Goal: Task Accomplishment & Management: Manage account settings

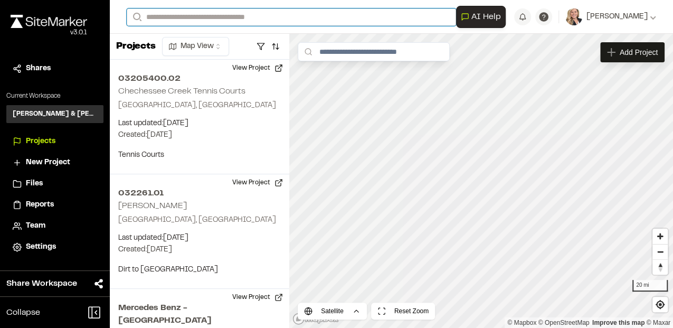
click at [198, 17] on input "Search" at bounding box center [292, 16] width 330 height 17
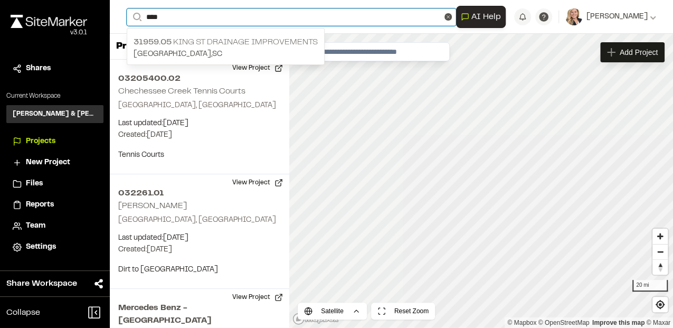
type input "****"
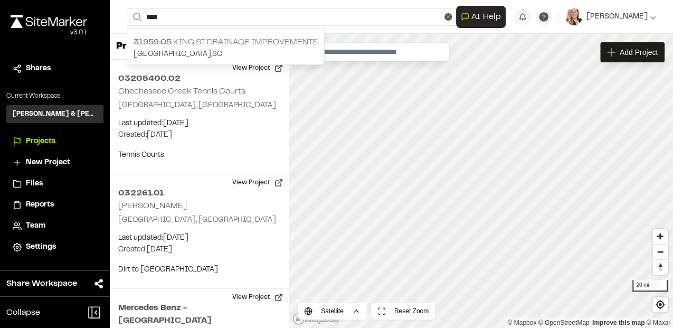
click at [196, 39] on p "31959.05 King St Drainage Improvements" at bounding box center [226, 42] width 184 height 13
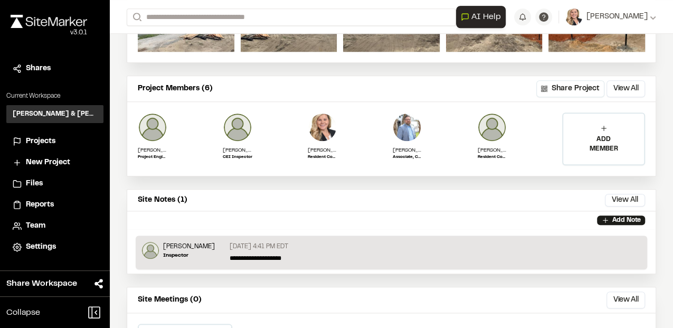
scroll to position [282, 0]
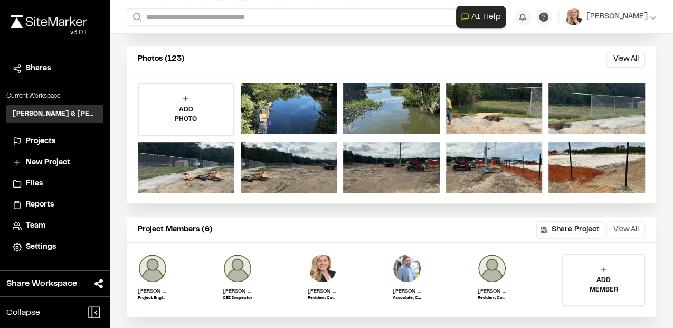
click at [620, 229] on button "View All" at bounding box center [626, 229] width 39 height 17
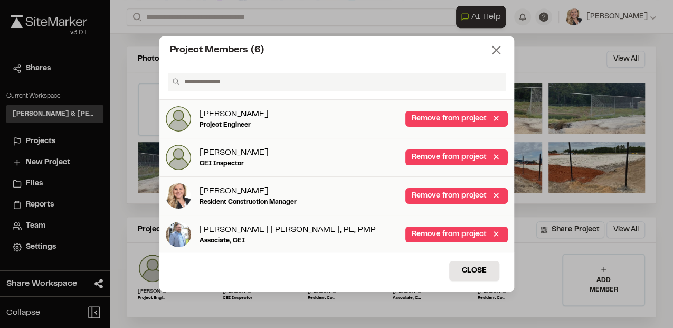
click at [492, 52] on icon at bounding box center [496, 50] width 15 height 15
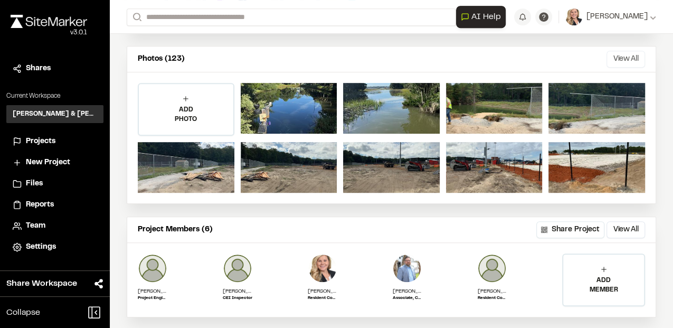
drag, startPoint x: 622, startPoint y: 54, endPoint x: 615, endPoint y: 59, distance: 8.4
click at [622, 55] on button "View All" at bounding box center [626, 59] width 39 height 17
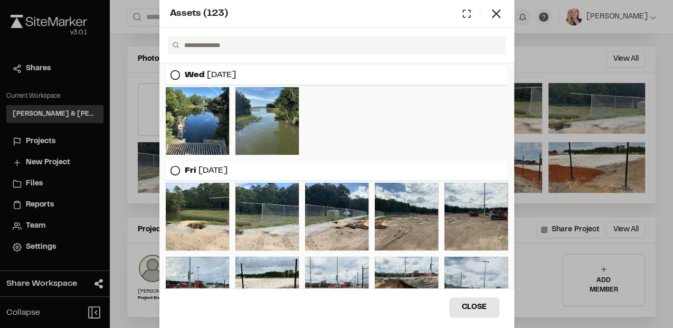
click at [176, 171] on icon at bounding box center [175, 170] width 11 height 11
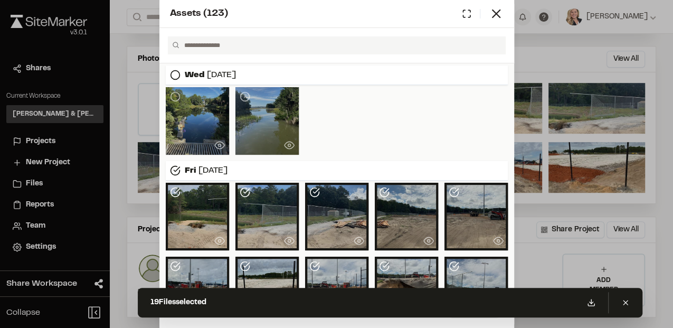
scroll to position [0, 0]
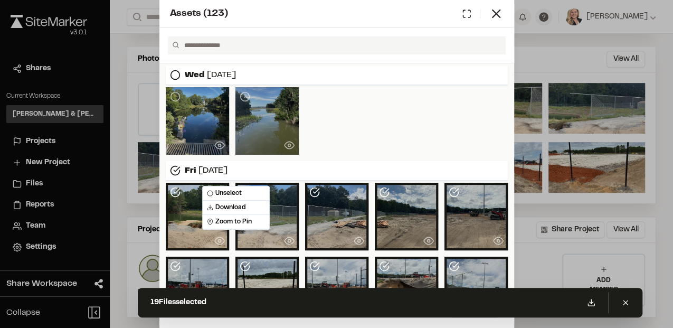
click at [166, 209] on div at bounding box center [197, 217] width 63 height 68
click at [182, 206] on div at bounding box center [197, 217] width 63 height 68
click at [310, 179] on div "[DATE]" at bounding box center [337, 171] width 342 height 20
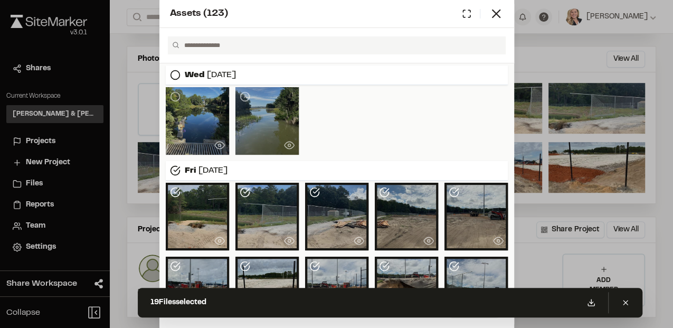
click at [282, 165] on div "[DATE]" at bounding box center [337, 171] width 342 height 20
click at [500, 16] on icon at bounding box center [496, 13] width 15 height 15
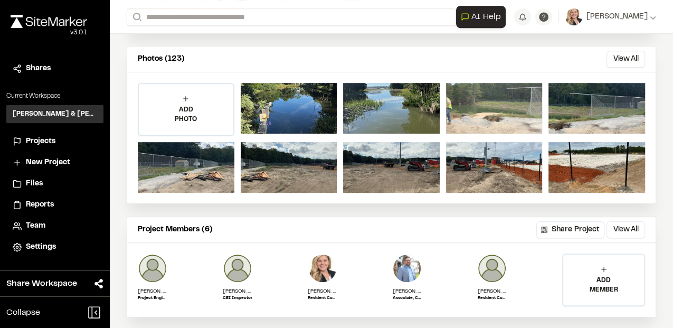
click at [482, 113] on div at bounding box center [494, 108] width 97 height 51
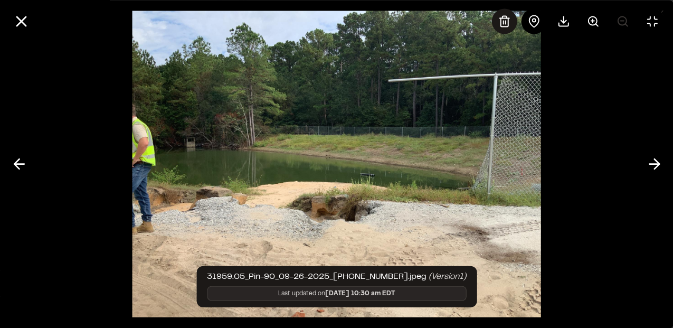
click at [507, 23] on icon at bounding box center [504, 21] width 13 height 13
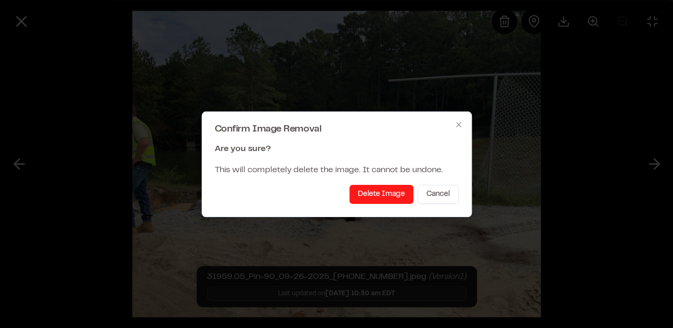
click at [368, 198] on button "Delete Image" at bounding box center [382, 194] width 64 height 19
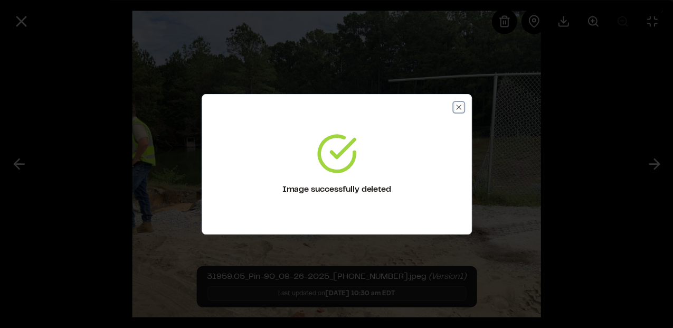
click at [458, 107] on icon "button" at bounding box center [459, 107] width 8 height 8
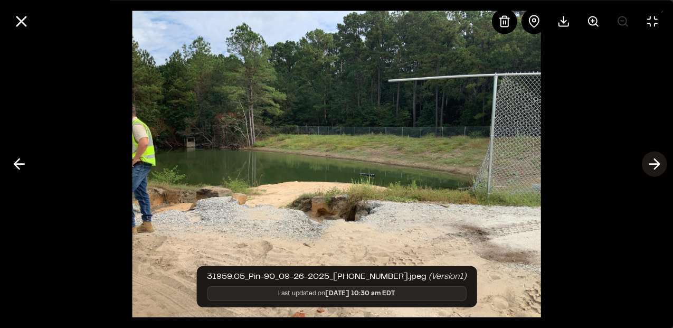
click at [655, 164] on line at bounding box center [655, 164] width 10 height 0
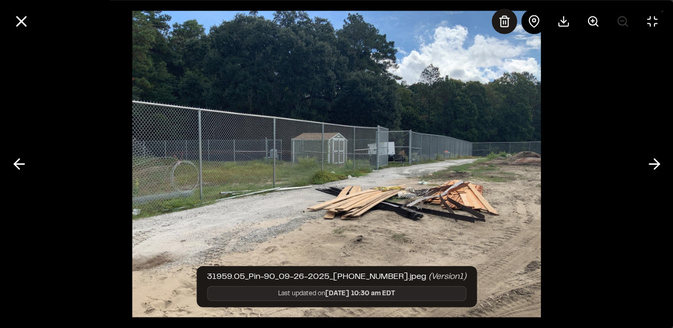
click at [498, 22] on icon at bounding box center [504, 21] width 13 height 13
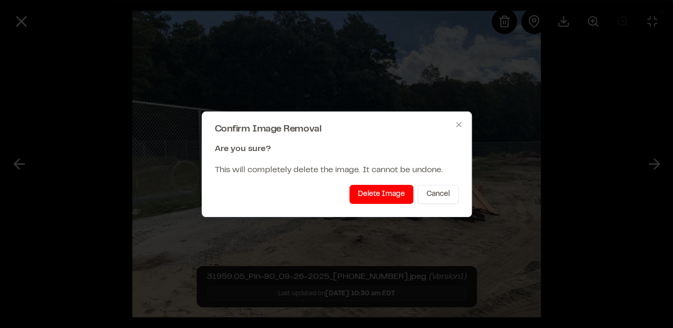
click at [377, 194] on button "Delete Image" at bounding box center [382, 194] width 64 height 19
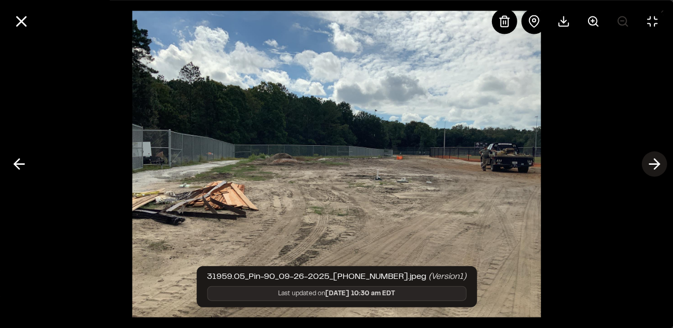
click at [658, 165] on polyline at bounding box center [656, 164] width 5 height 10
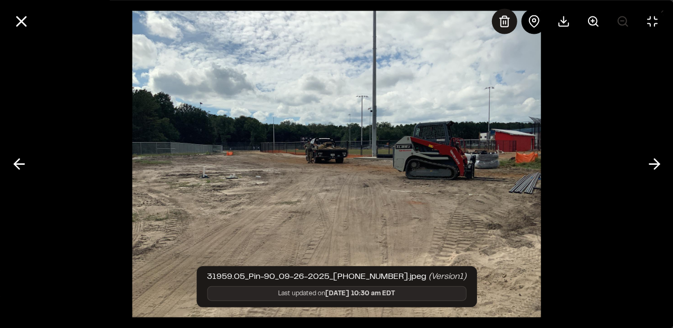
click at [501, 24] on icon at bounding box center [504, 21] width 7 height 11
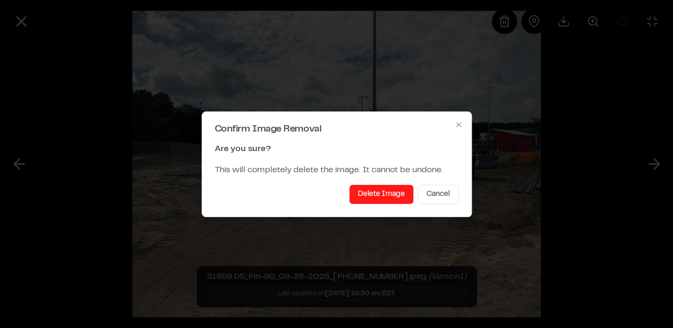
click at [370, 191] on button "Delete Image" at bounding box center [382, 194] width 64 height 19
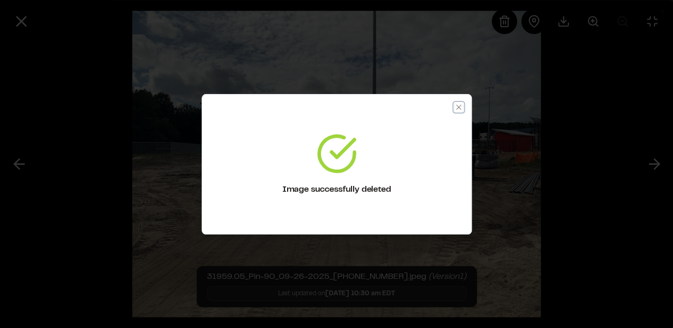
drag, startPoint x: 462, startPoint y: 107, endPoint x: 467, endPoint y: 107, distance: 5.3
click at [463, 107] on div "Image successfully deleted Close" at bounding box center [337, 164] width 270 height 140
drag, startPoint x: 461, startPoint y: 109, endPoint x: 476, endPoint y: 111, distance: 16.1
click at [461, 109] on icon "button" at bounding box center [458, 107] width 5 height 5
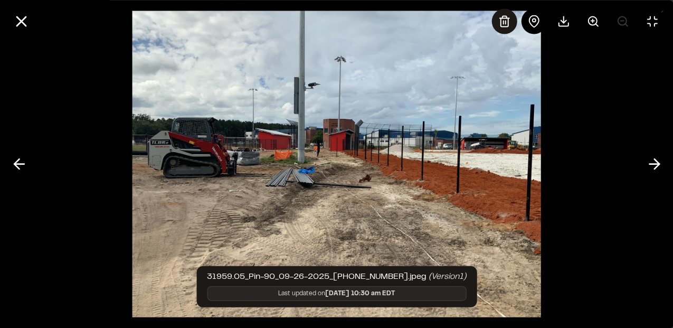
click at [508, 21] on icon at bounding box center [504, 21] width 7 height 11
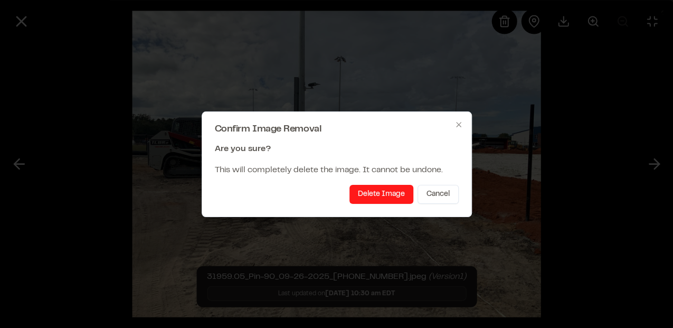
click at [367, 199] on button "Delete Image" at bounding box center [382, 194] width 64 height 19
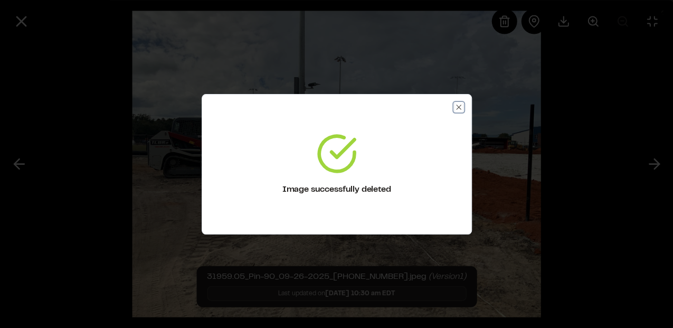
click at [461, 106] on icon "button" at bounding box center [459, 107] width 8 height 8
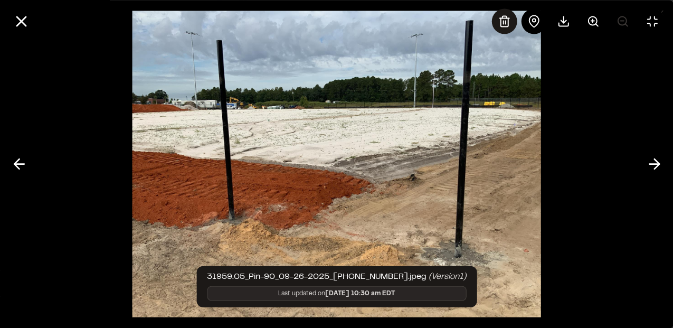
click at [508, 18] on icon at bounding box center [504, 21] width 7 height 11
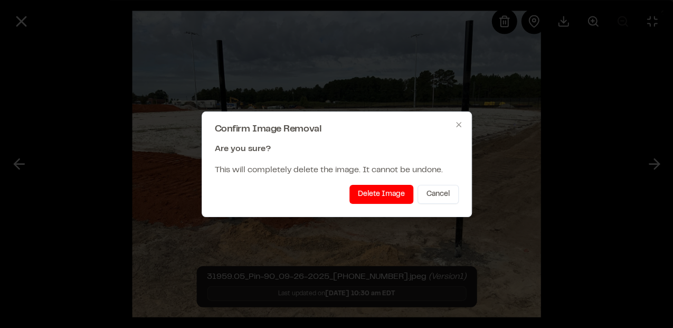
click at [381, 192] on button "Delete Image" at bounding box center [382, 194] width 64 height 19
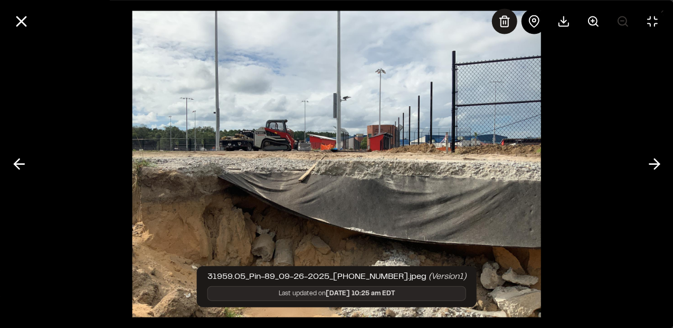
click at [509, 22] on icon at bounding box center [504, 21] width 13 height 13
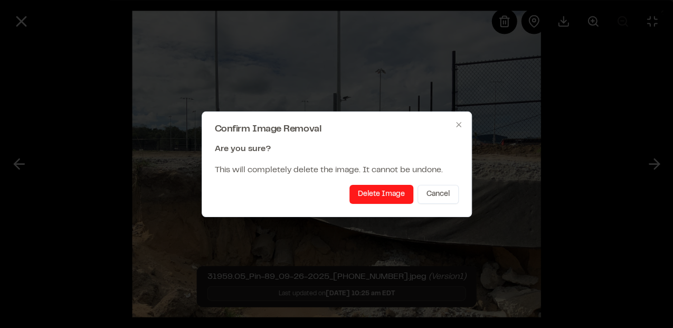
click at [381, 194] on button "Delete Image" at bounding box center [382, 194] width 64 height 19
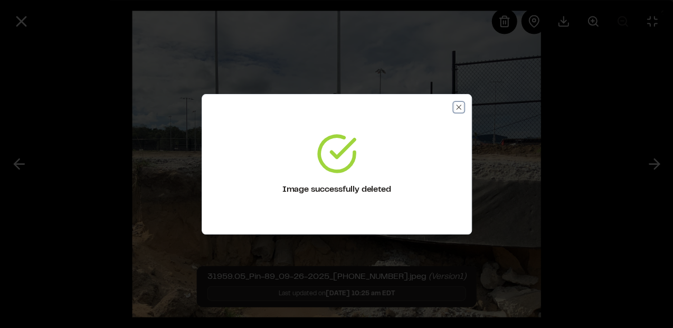
click at [461, 107] on icon "button" at bounding box center [459, 107] width 8 height 8
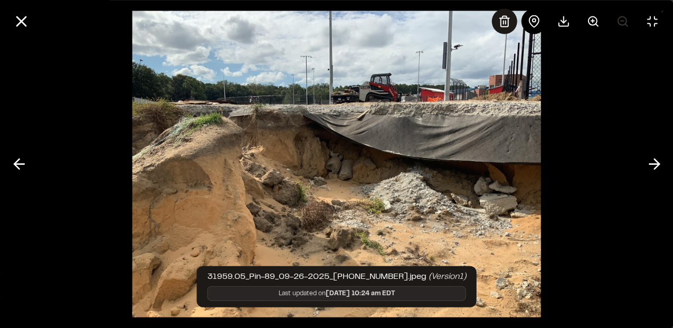
click at [508, 16] on icon at bounding box center [504, 21] width 13 height 13
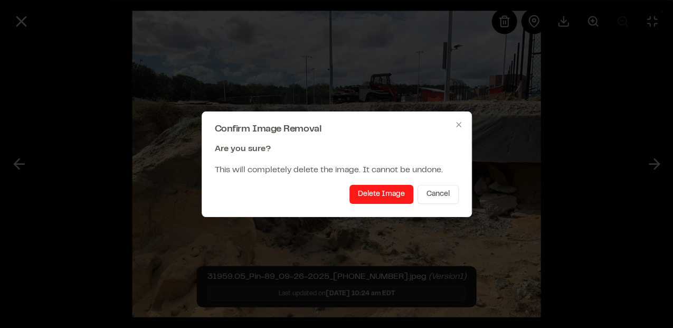
click at [378, 190] on button "Delete Image" at bounding box center [382, 194] width 64 height 19
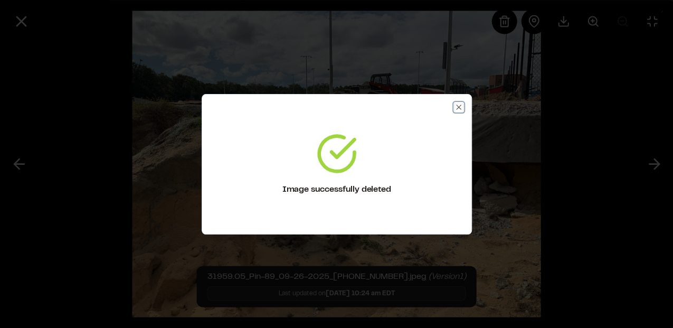
click at [457, 108] on icon "button" at bounding box center [459, 107] width 8 height 8
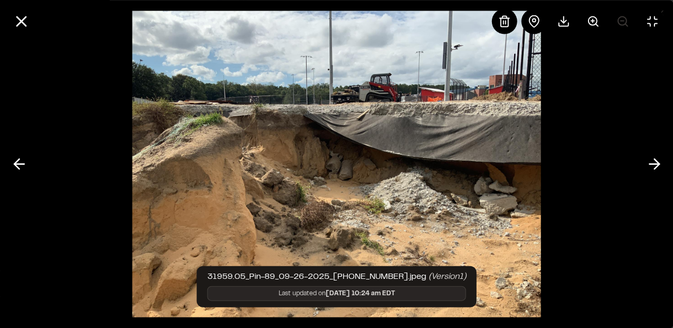
drag, startPoint x: 650, startPoint y: 164, endPoint x: 633, endPoint y: 166, distance: 16.5
click at [650, 164] on line at bounding box center [655, 164] width 10 height 0
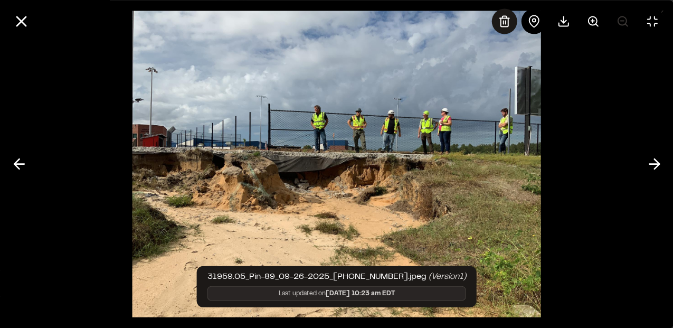
click at [502, 24] on icon at bounding box center [504, 21] width 13 height 13
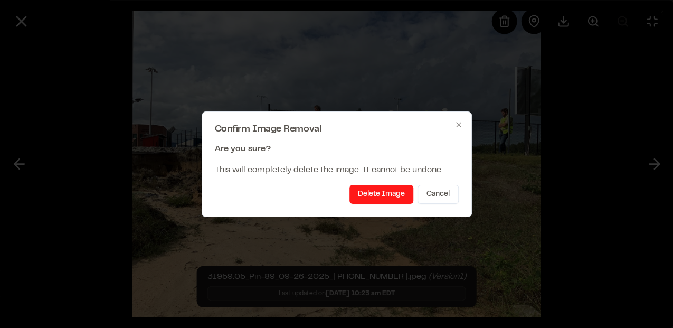
click at [361, 192] on button "Delete Image" at bounding box center [382, 194] width 64 height 19
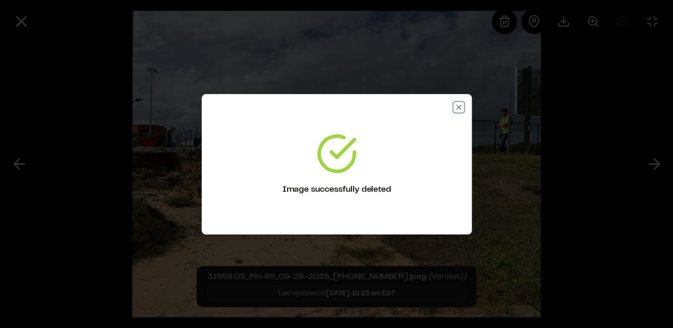
click at [457, 107] on icon "button" at bounding box center [459, 107] width 8 height 8
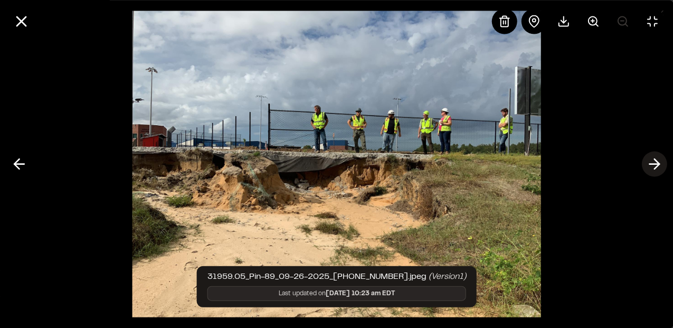
click at [660, 163] on icon at bounding box center [654, 164] width 17 height 18
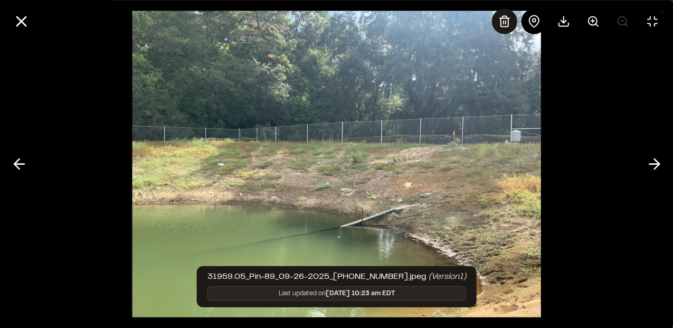
click at [501, 22] on icon at bounding box center [504, 21] width 7 height 11
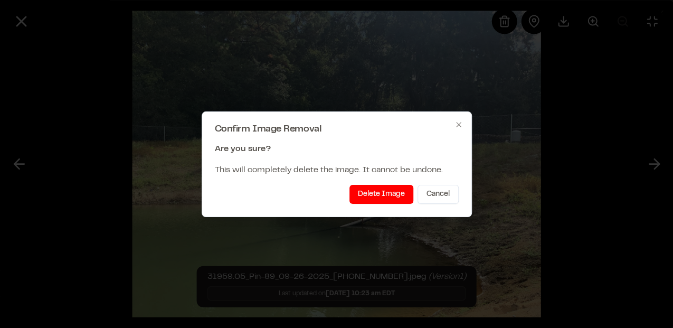
click at [382, 191] on button "Delete Image" at bounding box center [382, 194] width 64 height 19
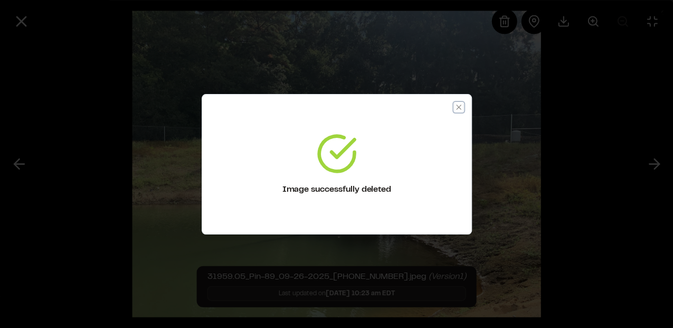
drag, startPoint x: 458, startPoint y: 105, endPoint x: 460, endPoint y: 112, distance: 7.6
click at [458, 105] on icon "button" at bounding box center [459, 107] width 8 height 8
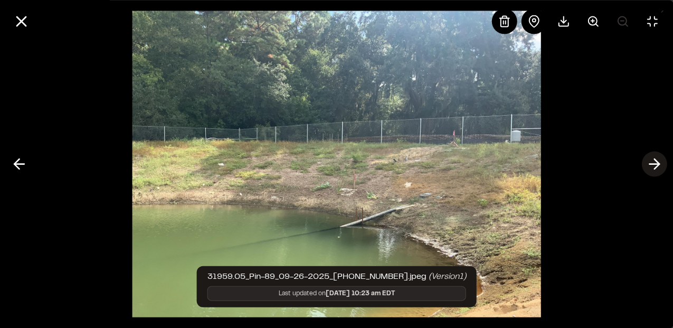
click at [654, 157] on icon at bounding box center [654, 164] width 17 height 18
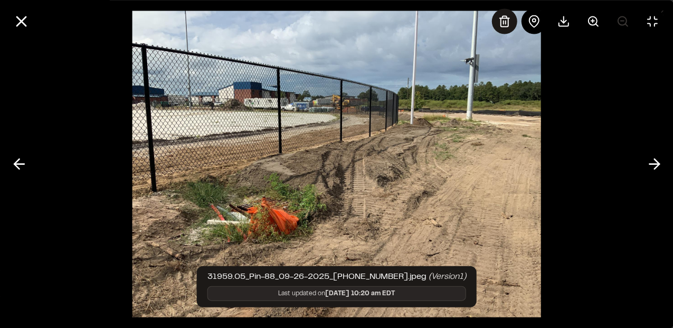
click at [505, 21] on line at bounding box center [505, 22] width 0 height 3
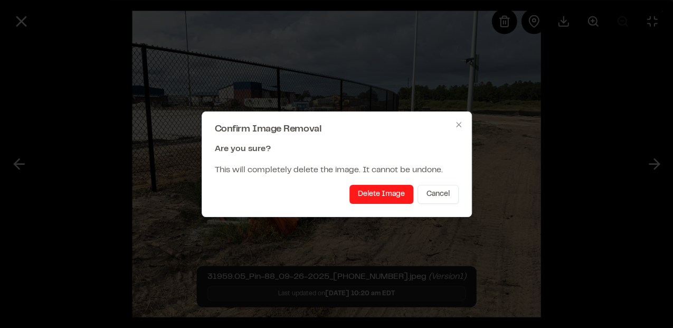
click at [402, 185] on button "Delete Image" at bounding box center [382, 194] width 64 height 19
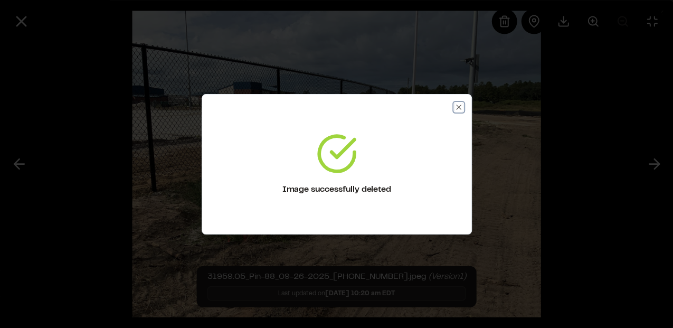
click at [455, 105] on icon "button" at bounding box center [459, 107] width 8 height 8
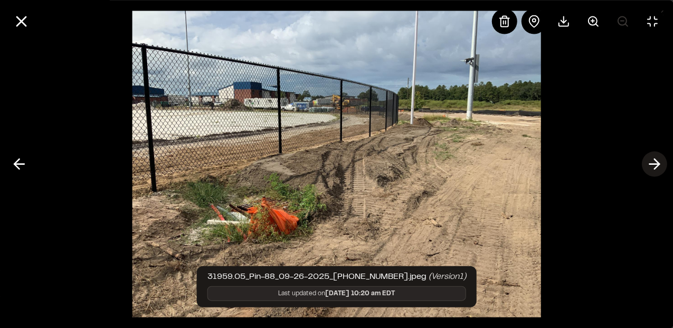
click at [655, 157] on icon at bounding box center [654, 164] width 17 height 18
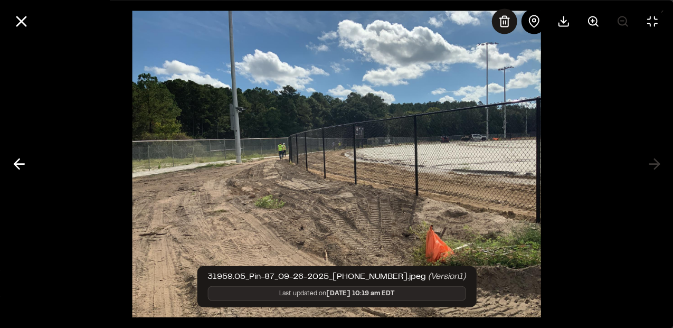
click at [501, 16] on icon at bounding box center [504, 21] width 13 height 13
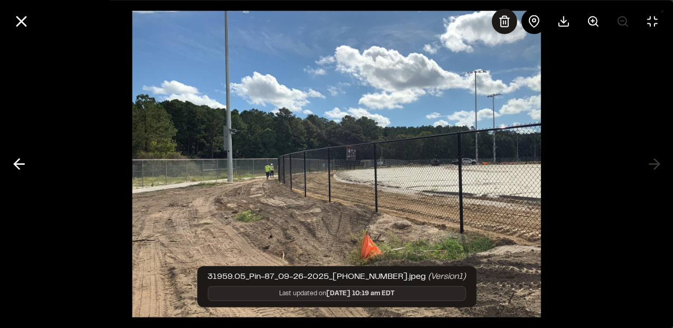
click at [503, 25] on icon at bounding box center [504, 21] width 13 height 13
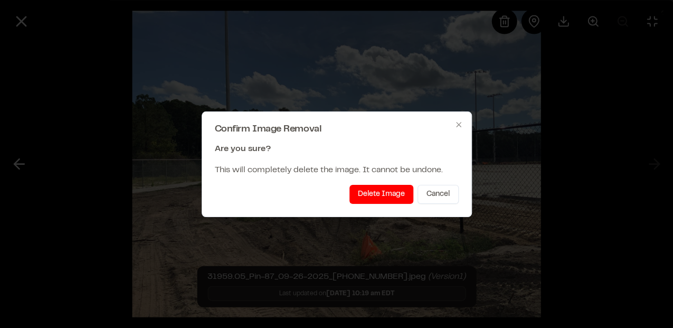
click at [381, 191] on button "Delete Image" at bounding box center [382, 194] width 64 height 19
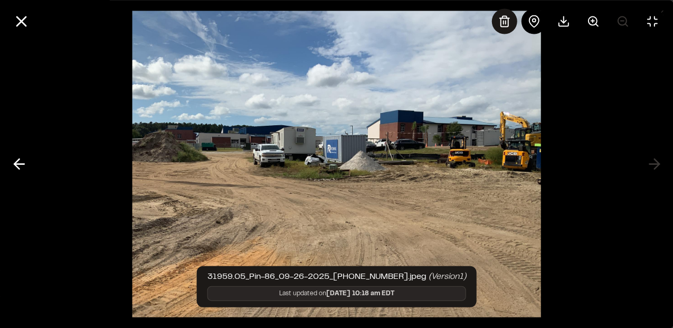
click at [497, 21] on div at bounding box center [504, 20] width 25 height 25
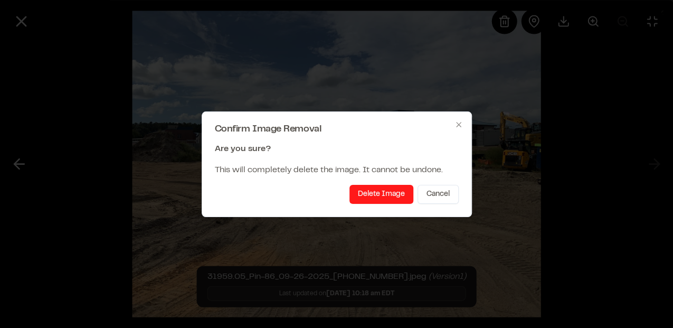
click at [385, 194] on button "Delete Image" at bounding box center [382, 194] width 64 height 19
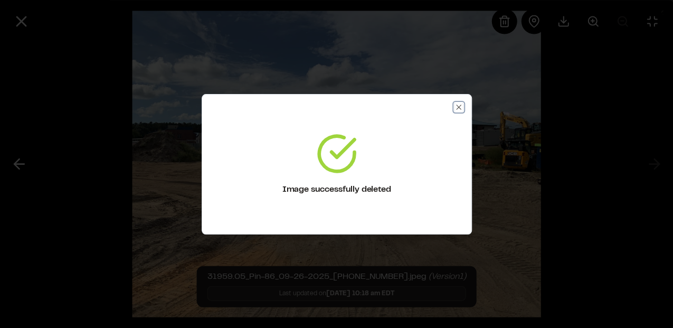
click at [461, 106] on icon "button" at bounding box center [459, 107] width 8 height 8
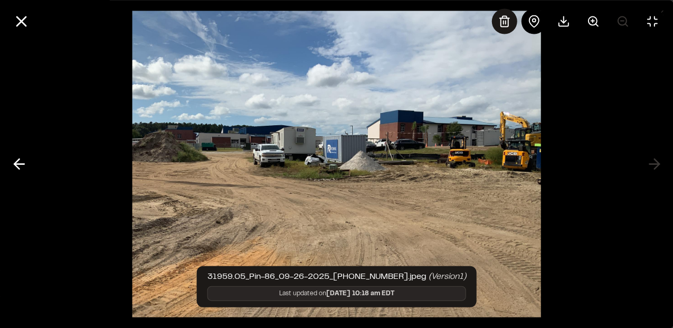
click at [507, 23] on icon at bounding box center [504, 21] width 13 height 13
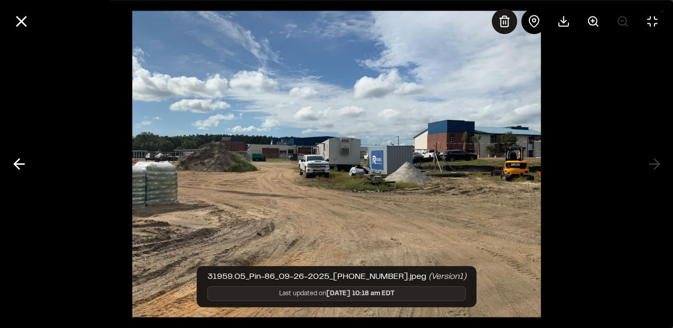
click at [502, 23] on icon at bounding box center [504, 21] width 13 height 13
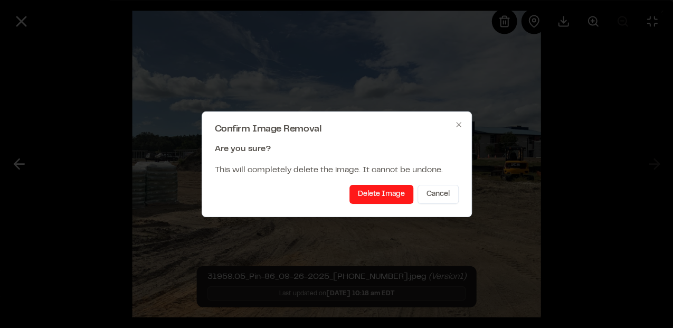
click at [371, 195] on button "Delete Image" at bounding box center [382, 194] width 64 height 19
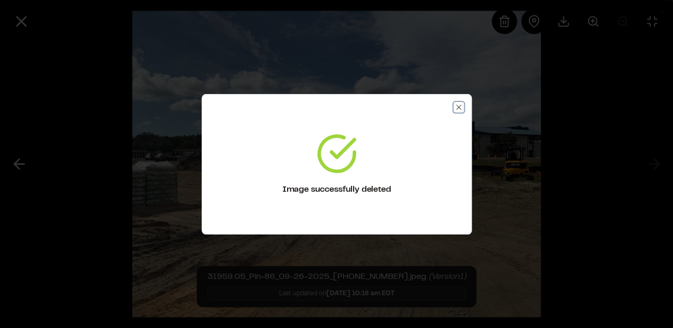
click at [457, 107] on icon "button" at bounding box center [459, 107] width 8 height 8
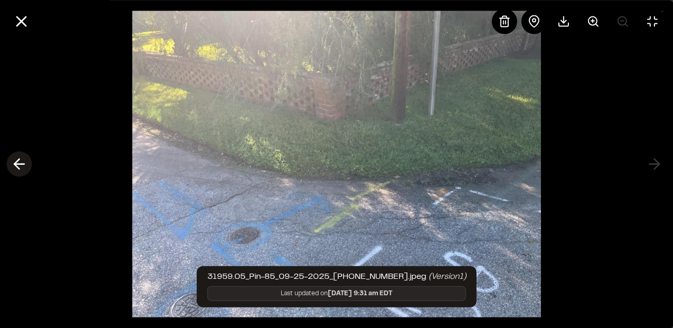
click at [16, 165] on polyline at bounding box center [16, 164] width 5 height 10
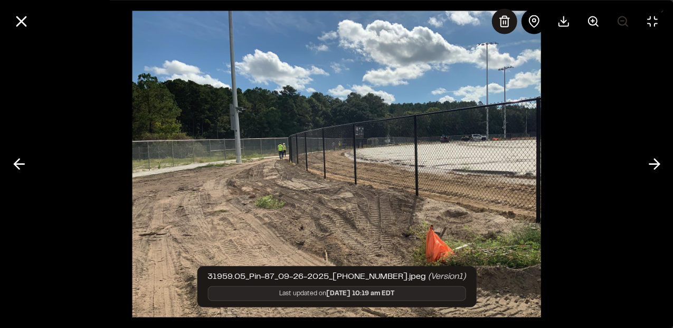
click at [512, 25] on div at bounding box center [504, 20] width 25 height 25
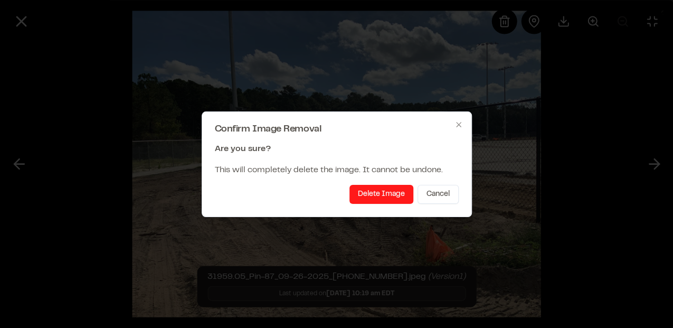
click at [383, 193] on button "Delete Image" at bounding box center [382, 194] width 64 height 19
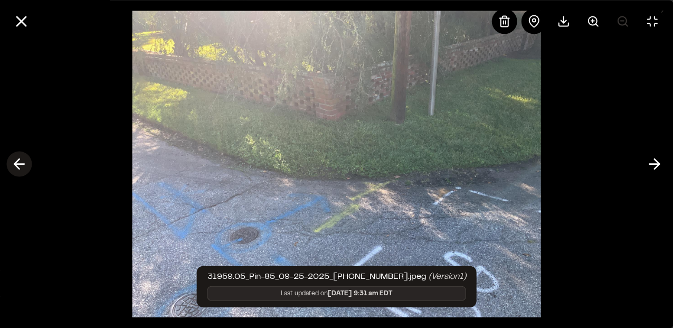
click at [16, 167] on polyline at bounding box center [16, 164] width 5 height 10
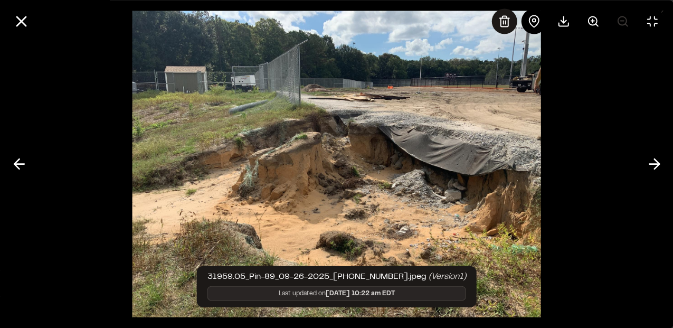
click at [501, 23] on icon at bounding box center [504, 21] width 7 height 11
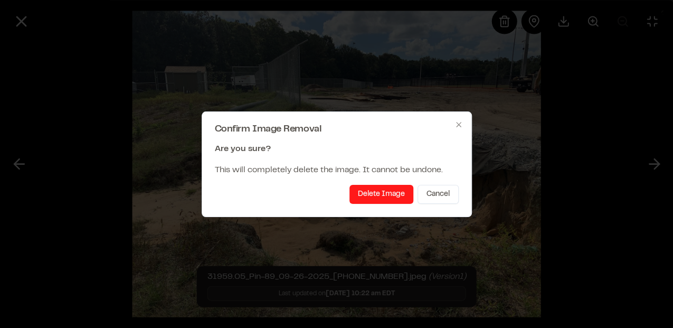
click at [381, 198] on button "Delete Image" at bounding box center [382, 194] width 64 height 19
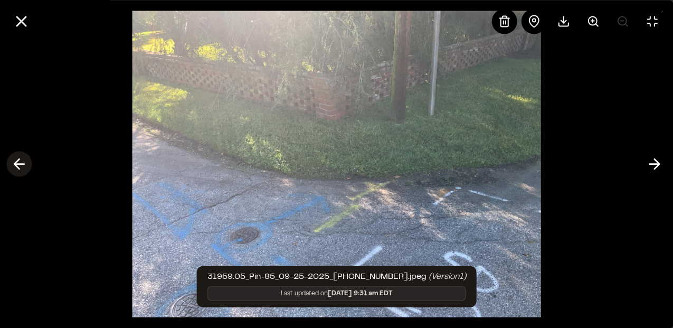
click at [20, 164] on line at bounding box center [19, 164] width 10 height 0
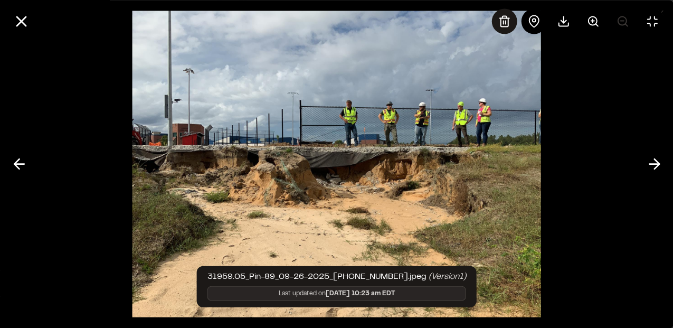
click at [504, 19] on icon at bounding box center [504, 21] width 13 height 13
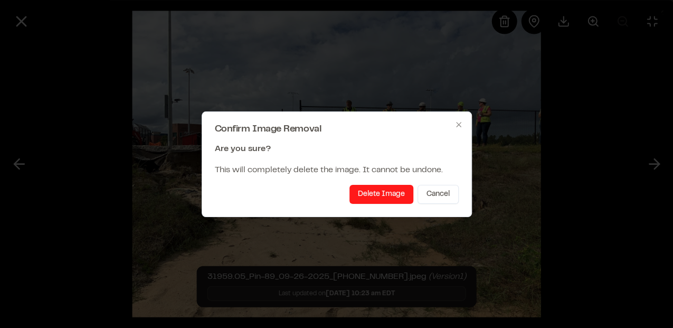
click at [386, 193] on button "Delete Image" at bounding box center [382, 194] width 64 height 19
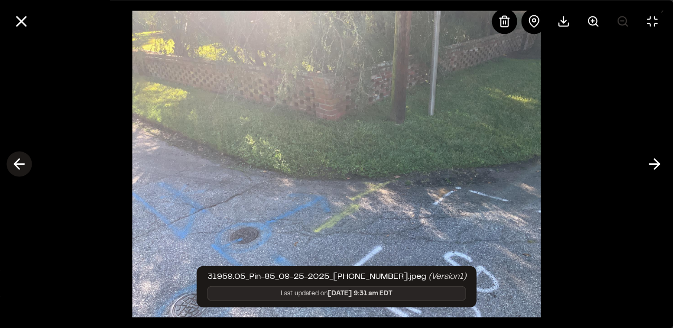
click at [25, 162] on icon at bounding box center [19, 164] width 17 height 18
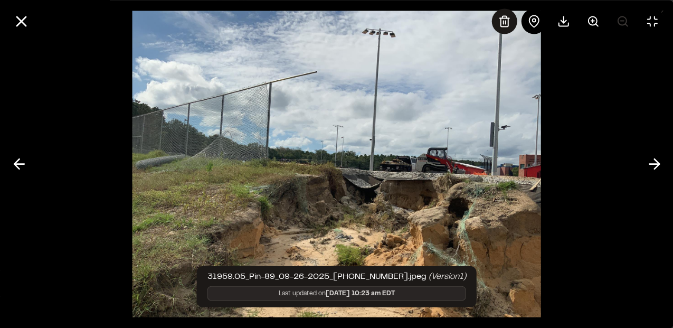
click at [507, 23] on icon at bounding box center [504, 21] width 13 height 13
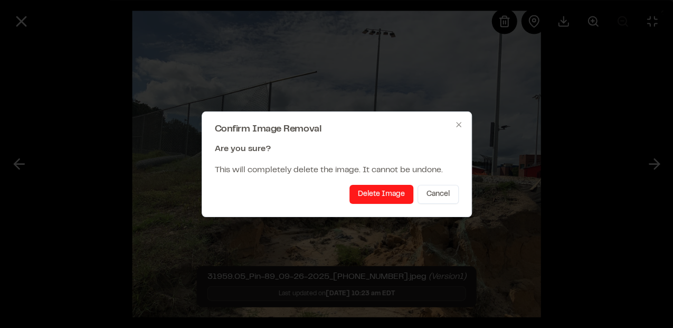
click at [396, 198] on button "Delete Image" at bounding box center [382, 194] width 64 height 19
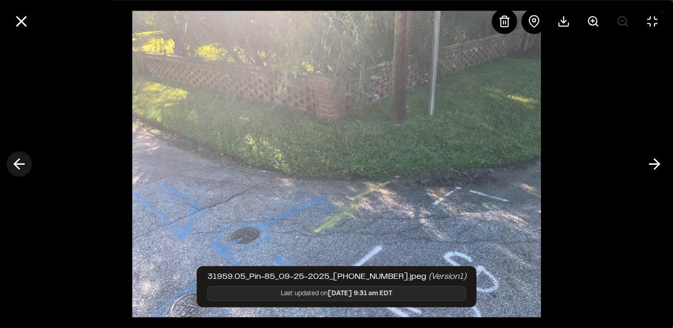
click at [17, 169] on icon at bounding box center [19, 164] width 17 height 18
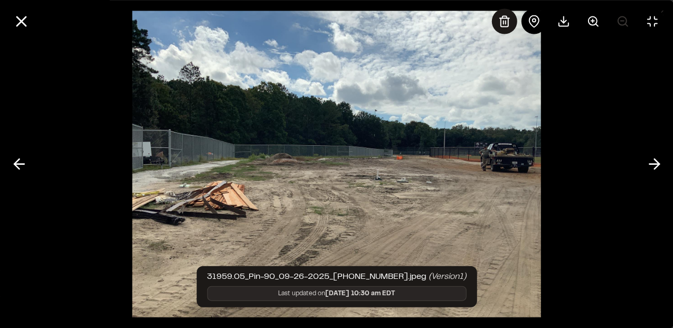
click at [505, 22] on line at bounding box center [505, 22] width 0 height 3
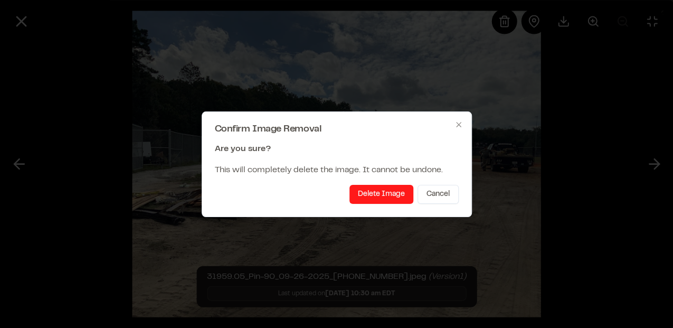
click at [377, 202] on button "Delete Image" at bounding box center [382, 194] width 64 height 19
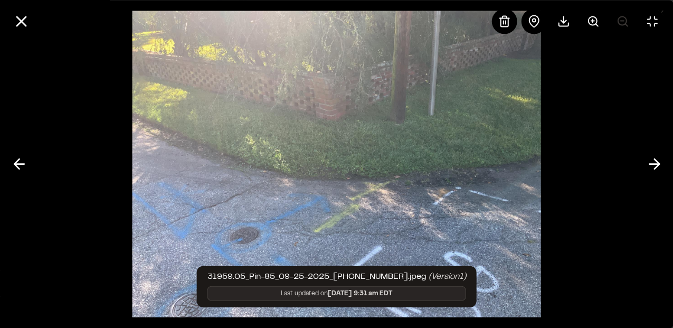
click at [18, 164] on line at bounding box center [19, 164] width 10 height 0
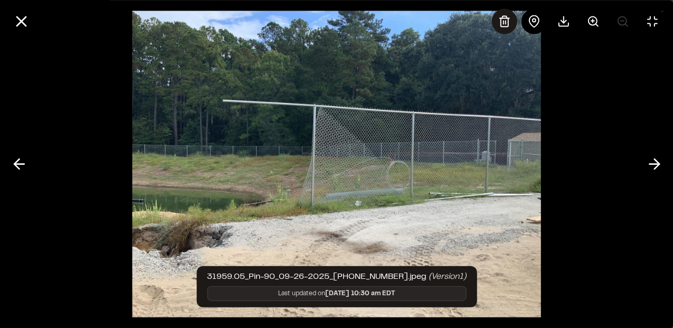
click at [503, 29] on div at bounding box center [504, 20] width 25 height 25
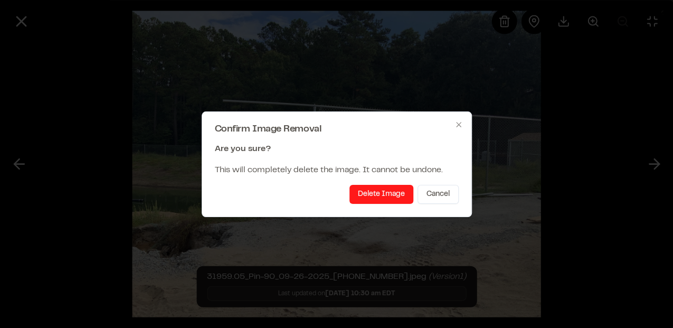
click at [366, 195] on button "Delete Image" at bounding box center [382, 194] width 64 height 19
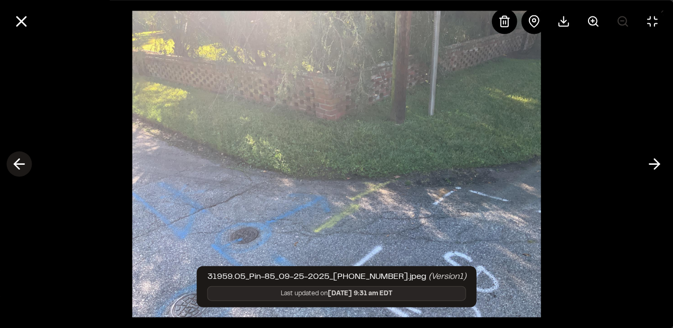
click at [25, 167] on icon at bounding box center [19, 164] width 17 height 18
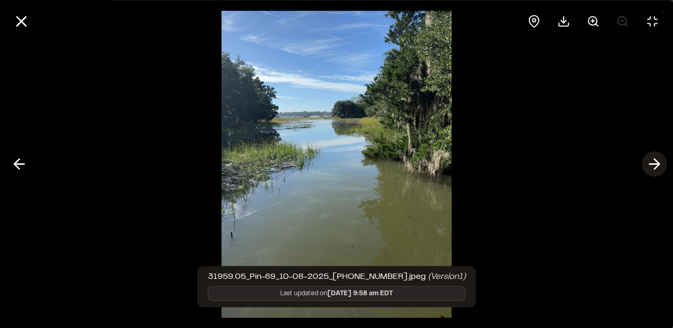
click at [650, 168] on icon at bounding box center [654, 164] width 17 height 18
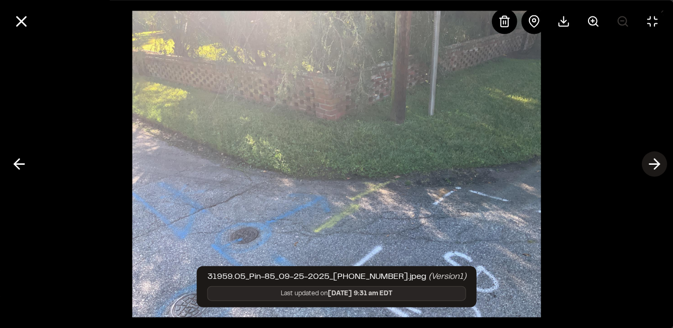
click at [650, 168] on icon at bounding box center [654, 164] width 17 height 18
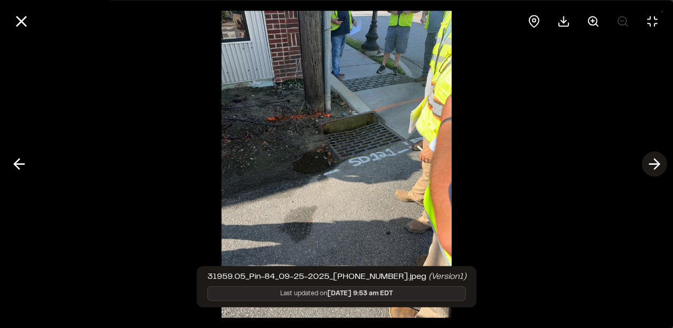
click at [654, 166] on icon at bounding box center [654, 164] width 17 height 18
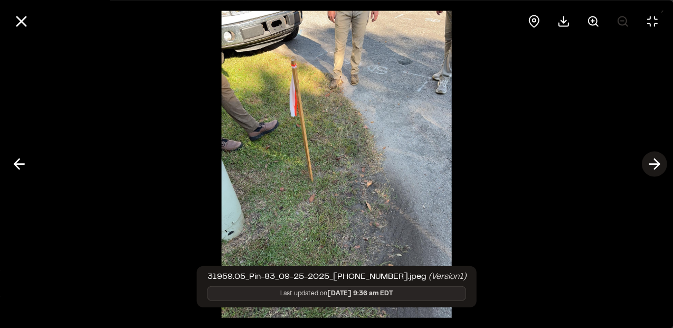
click at [657, 167] on polyline at bounding box center [656, 164] width 5 height 10
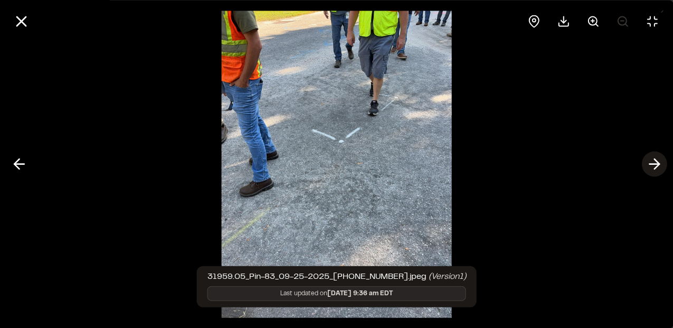
click at [657, 167] on icon at bounding box center [654, 164] width 17 height 18
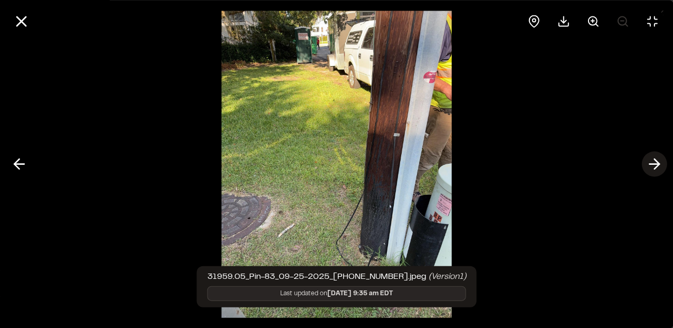
click at [658, 168] on icon at bounding box center [654, 164] width 17 height 18
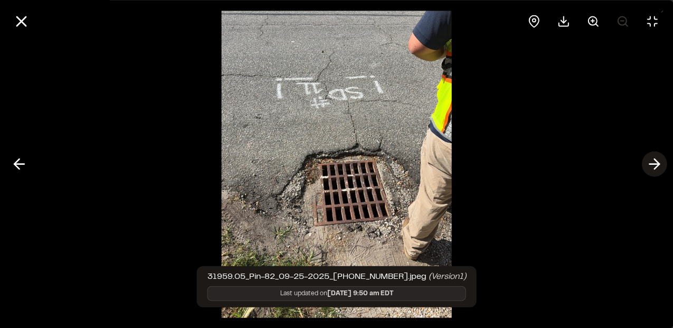
click at [658, 168] on icon at bounding box center [654, 164] width 17 height 18
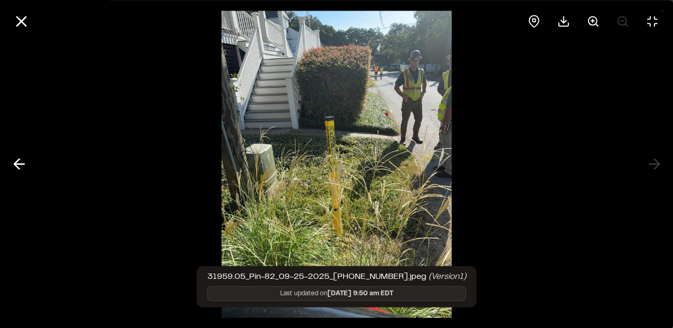
click at [660, 169] on div at bounding box center [336, 164] width 673 height 328
click at [20, 20] on line at bounding box center [21, 21] width 9 height 9
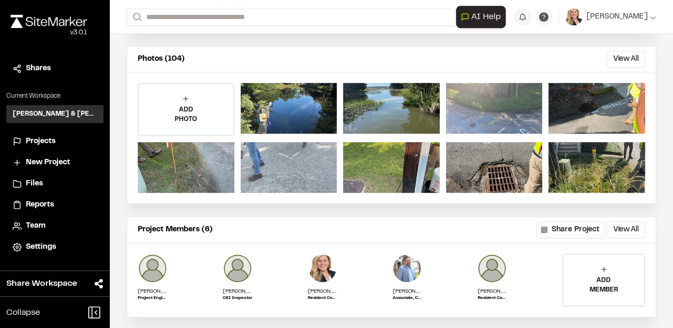
click at [294, 179] on div at bounding box center [289, 167] width 97 height 51
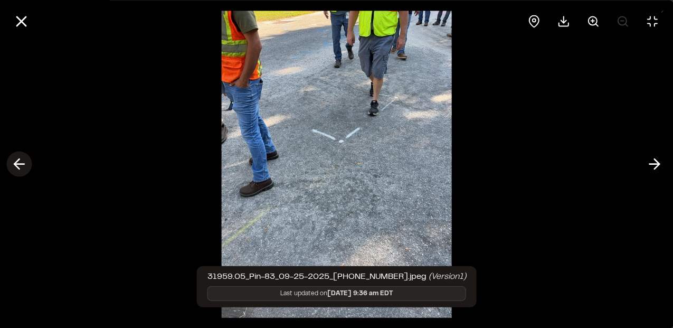
click at [14, 166] on button at bounding box center [18, 164] width 25 height 25
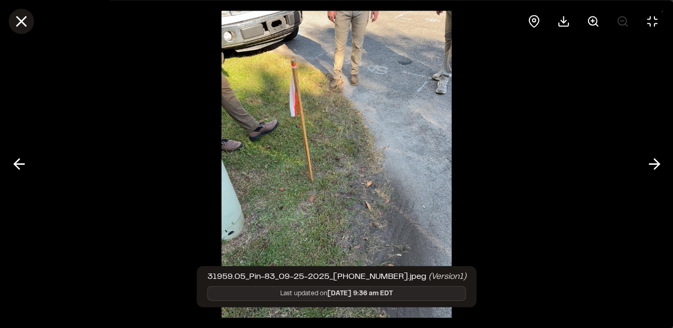
click at [18, 24] on line at bounding box center [21, 21] width 9 height 9
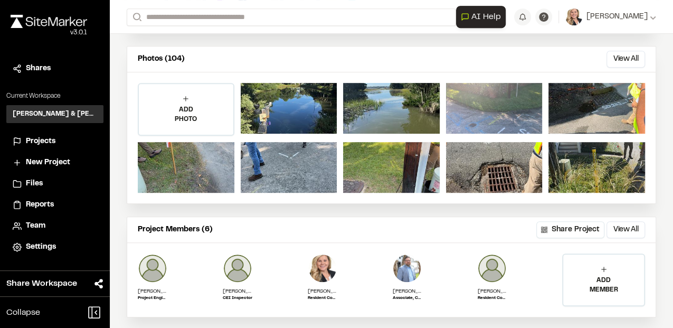
click at [36, 140] on span "Projects" at bounding box center [41, 142] width 30 height 12
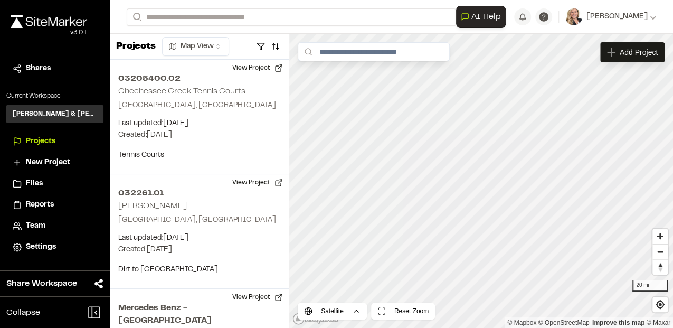
click at [45, 203] on span "Reports" at bounding box center [40, 205] width 28 height 12
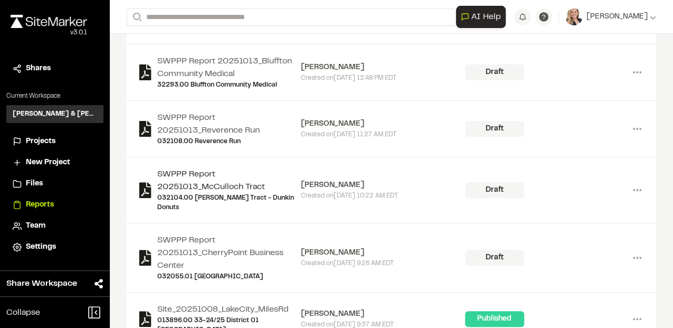
scroll to position [106, 0]
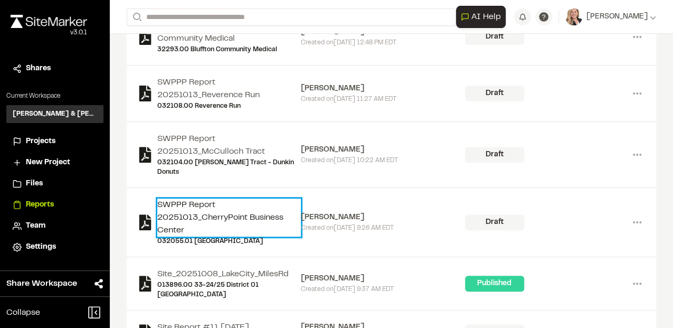
click at [189, 204] on link "SWPPP Report 20251013_CherryPoint Business Center" at bounding box center [229, 218] width 144 height 38
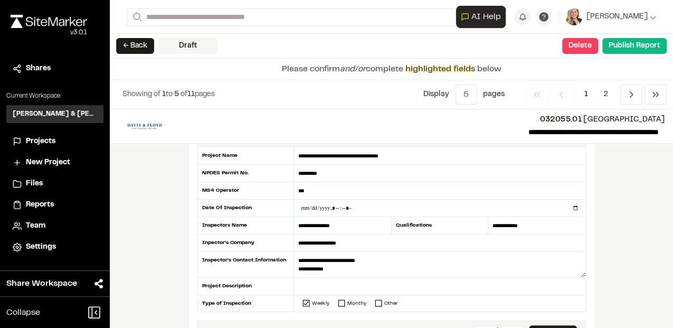
scroll to position [106, 0]
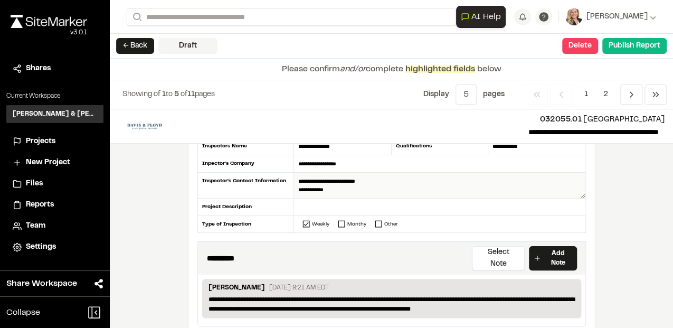
click at [335, 185] on textarea "**********" at bounding box center [440, 186] width 292 height 26
drag, startPoint x: 335, startPoint y: 185, endPoint x: 273, endPoint y: 183, distance: 62.9
click at [273, 183] on div "**********" at bounding box center [392, 150] width 389 height 165
click at [361, 193] on textarea "**********" at bounding box center [440, 186] width 292 height 26
click at [353, 182] on textarea "**********" at bounding box center [440, 186] width 292 height 26
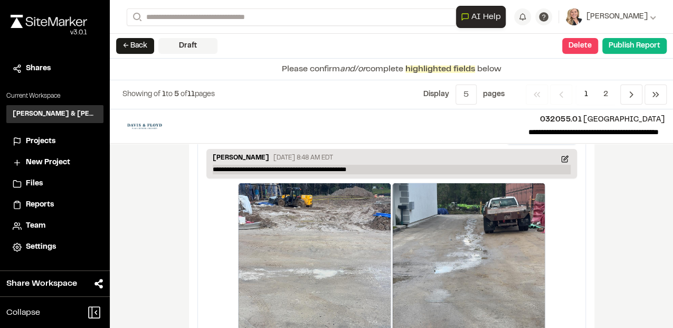
scroll to position [1932, 0]
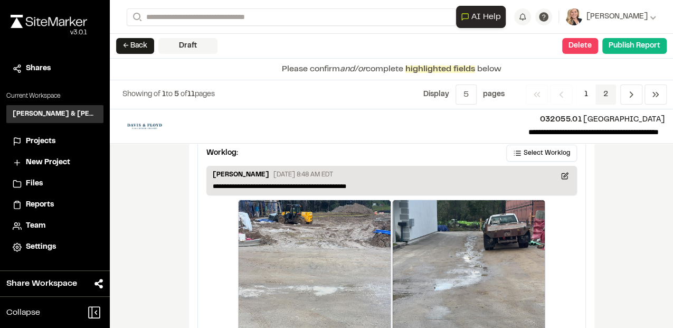
click at [608, 91] on span "2" at bounding box center [606, 95] width 21 height 20
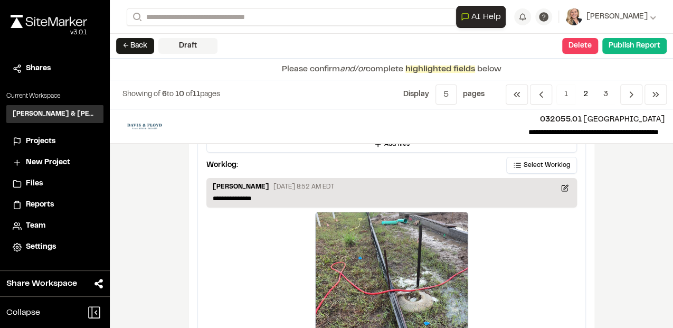
scroll to position [2070, 0]
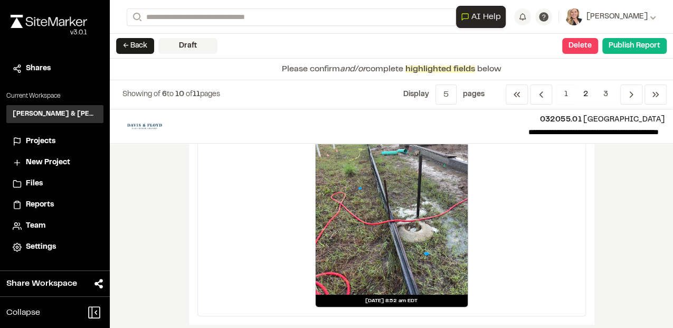
drag, startPoint x: 383, startPoint y: 205, endPoint x: 510, endPoint y: 212, distance: 126.5
click at [509, 213] on div "[DATE] 8:52 am EDT" at bounding box center [392, 224] width 371 height 165
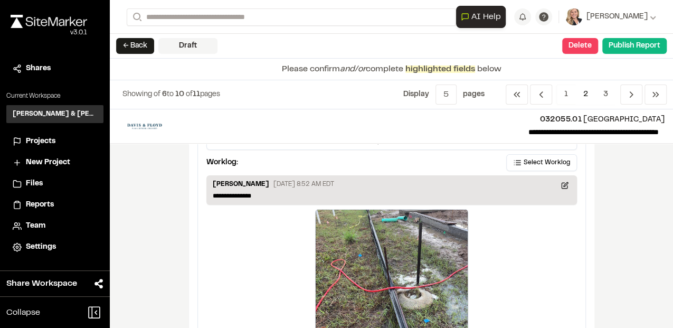
scroll to position [2001, 0]
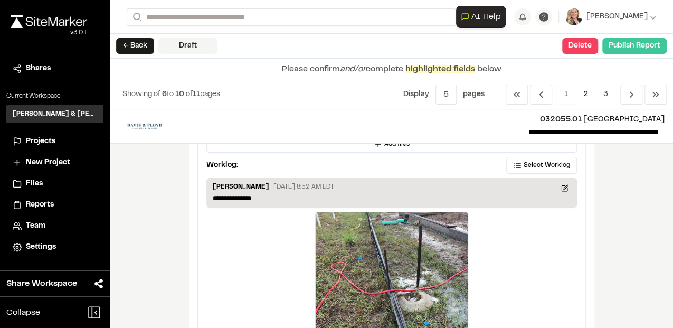
click at [634, 45] on button "Publish Report" at bounding box center [635, 46] width 64 height 16
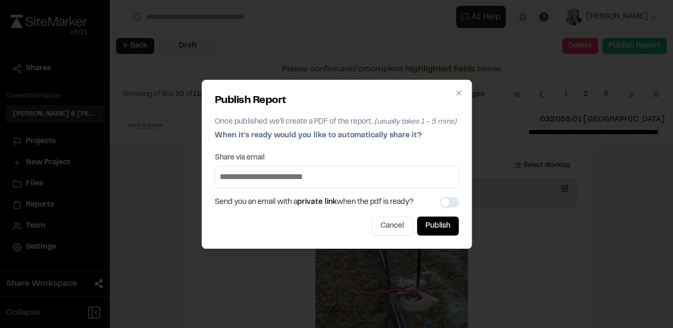
click at [259, 176] on input at bounding box center [337, 176] width 239 height 17
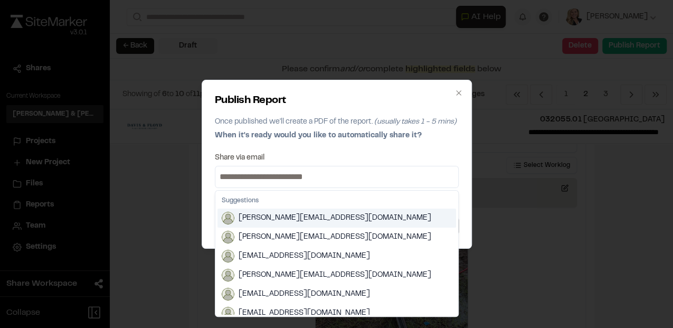
click at [263, 179] on input at bounding box center [337, 176] width 239 height 17
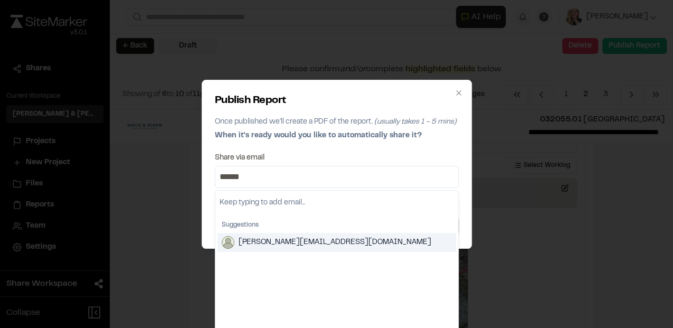
type input "******"
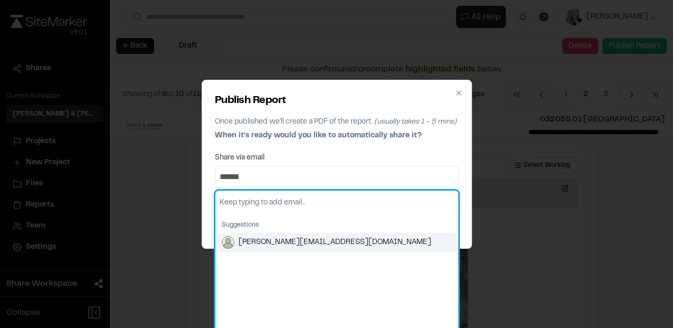
click at [297, 243] on span "[PERSON_NAME][EMAIL_ADDRESS][DOMAIN_NAME]" at bounding box center [335, 243] width 193 height 12
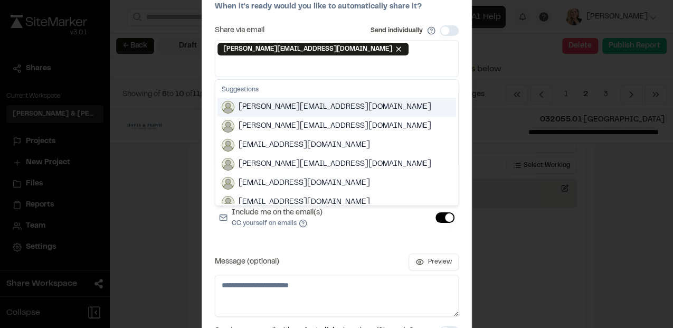
click at [364, 58] on input at bounding box center [337, 66] width 239 height 17
click at [333, 36] on div "Share via email Send individually" at bounding box center [337, 30] width 244 height 11
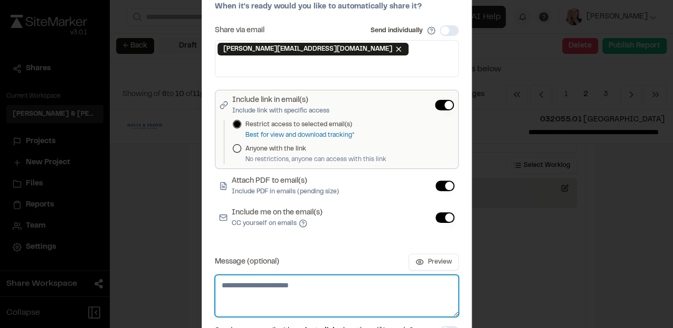
click at [269, 288] on textarea "Message (optional)" at bounding box center [337, 296] width 244 height 42
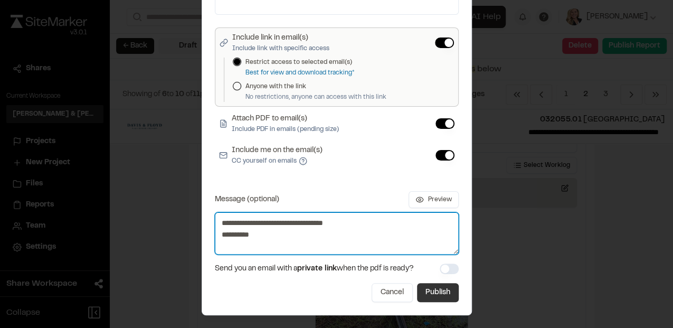
type textarea "**********"
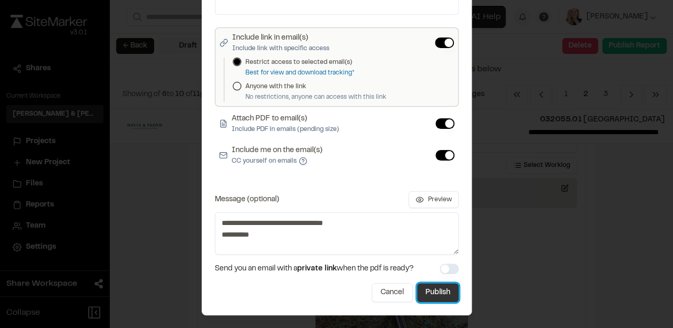
click at [443, 283] on button "Publish" at bounding box center [438, 292] width 42 height 19
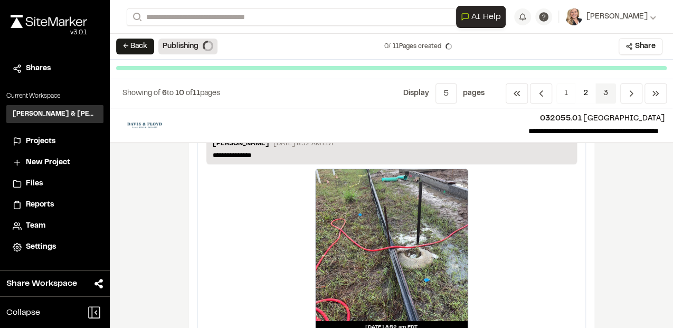
click at [612, 93] on span "3" at bounding box center [606, 93] width 21 height 20
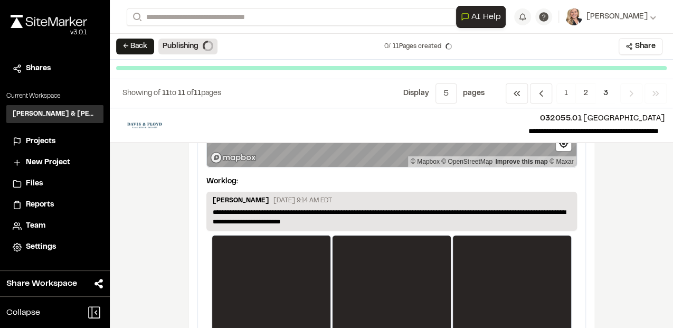
scroll to position [204, 0]
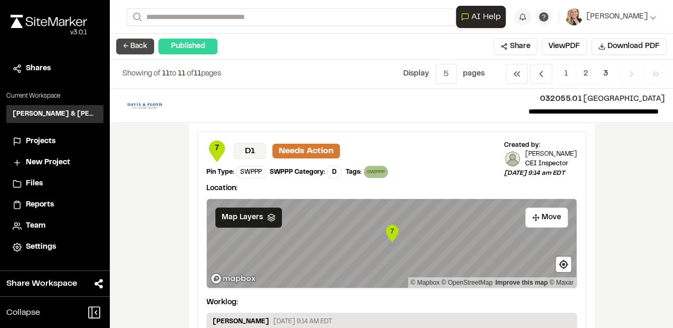
click at [140, 44] on button "← Back" at bounding box center [135, 47] width 38 height 16
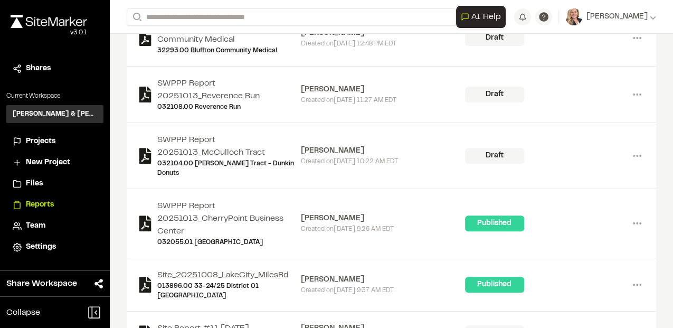
scroll to position [106, 0]
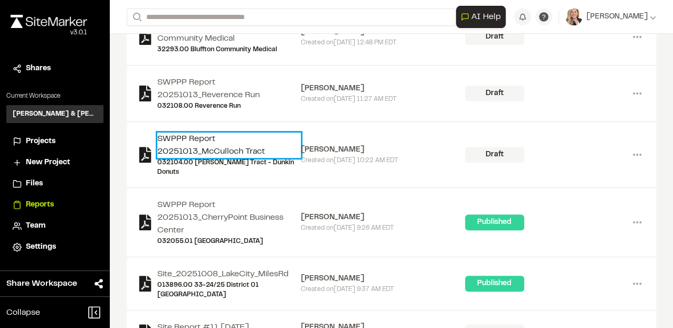
click at [210, 148] on link "SWPPP Report 20251013_McCulloch Tract" at bounding box center [229, 145] width 144 height 25
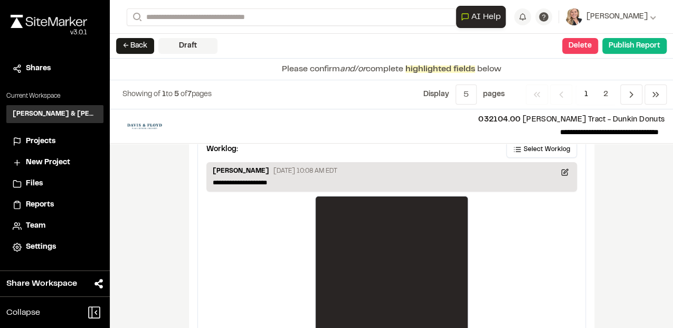
scroll to position [1957, 0]
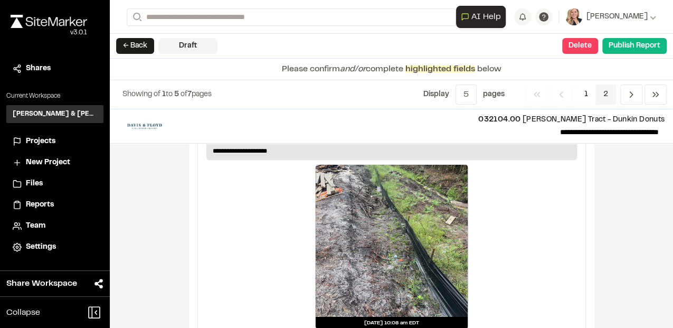
click at [611, 94] on span "2" at bounding box center [606, 95] width 21 height 20
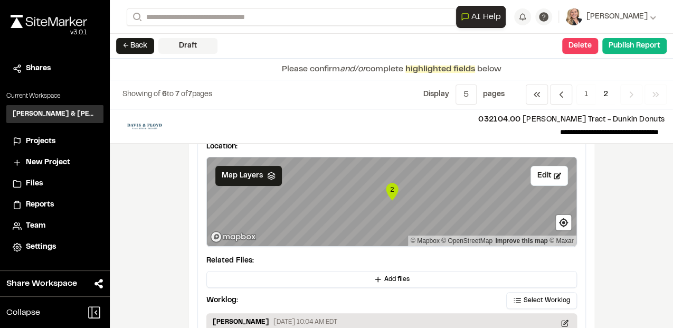
scroll to position [61, 0]
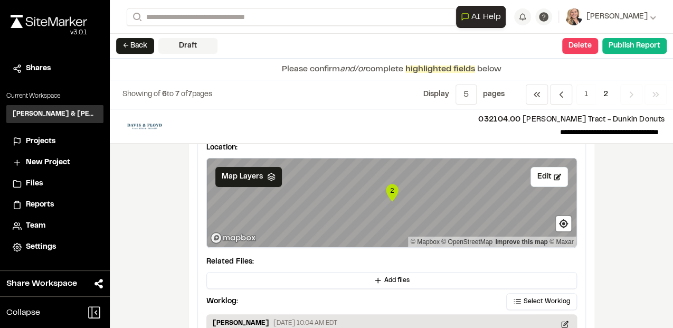
click at [630, 94] on icon "Navigation" at bounding box center [631, 94] width 11 height 11
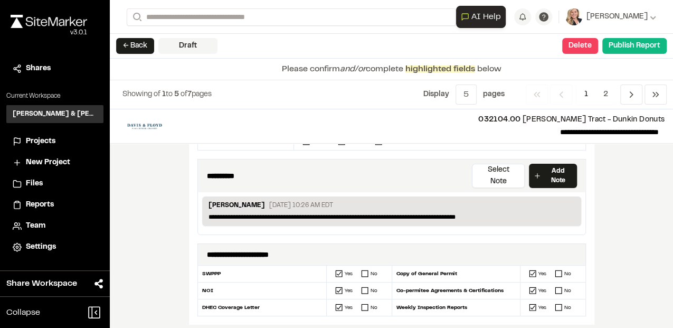
scroll to position [176, 0]
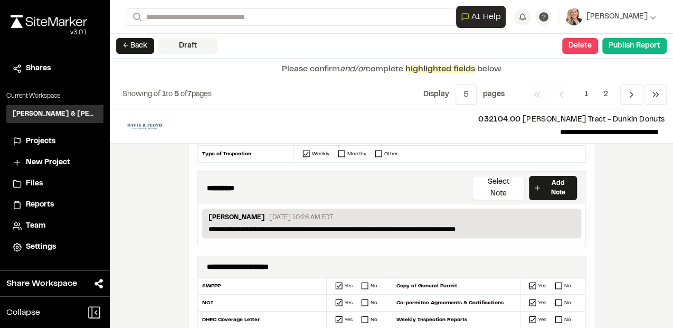
click at [240, 224] on p "**********" at bounding box center [392, 229] width 367 height 10
click at [227, 224] on p "**********" at bounding box center [392, 229] width 367 height 10
click at [218, 224] on p "**********" at bounding box center [392, 229] width 367 height 10
click at [615, 231] on div "**********" at bounding box center [392, 218] width 564 height 219
click at [130, 50] on button "← Back" at bounding box center [135, 46] width 38 height 16
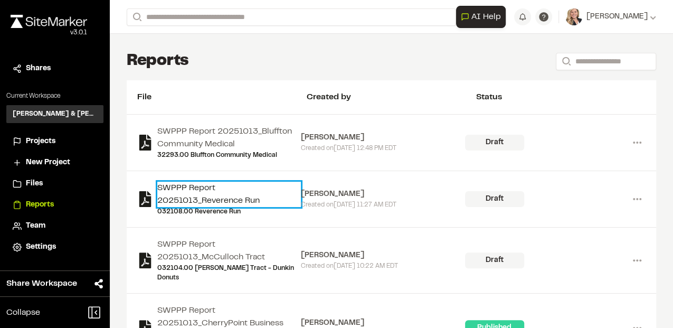
click at [182, 201] on link "SWPPP Report 20251013_Reverence Run" at bounding box center [229, 194] width 144 height 25
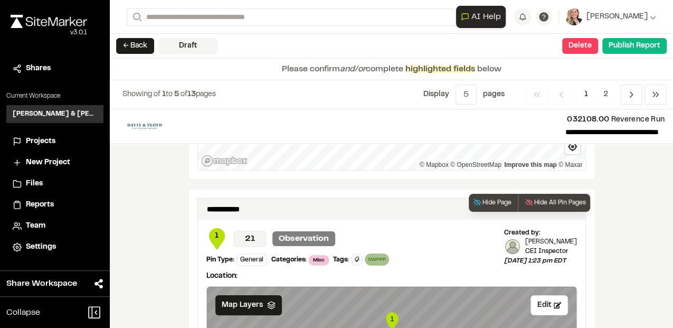
scroll to position [1685, 0]
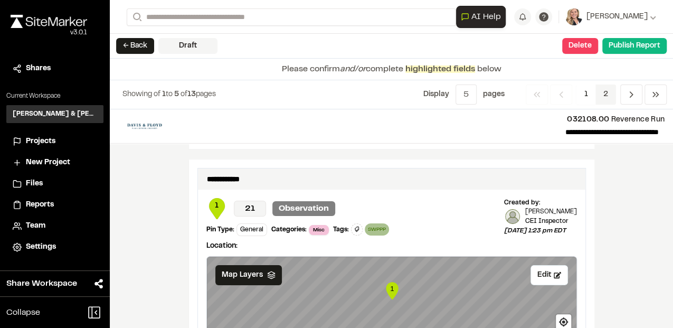
click at [611, 97] on span "2" at bounding box center [606, 95] width 21 height 20
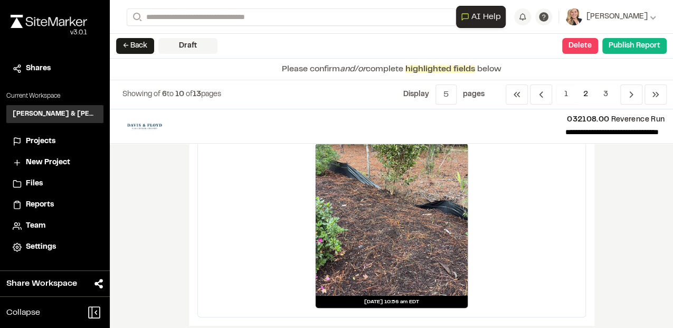
scroll to position [2114, 0]
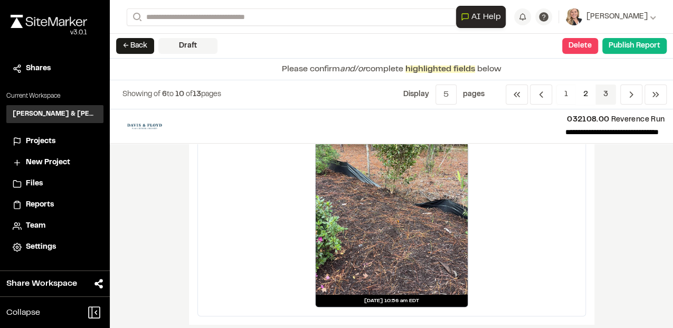
click at [607, 98] on span "3" at bounding box center [606, 95] width 21 height 20
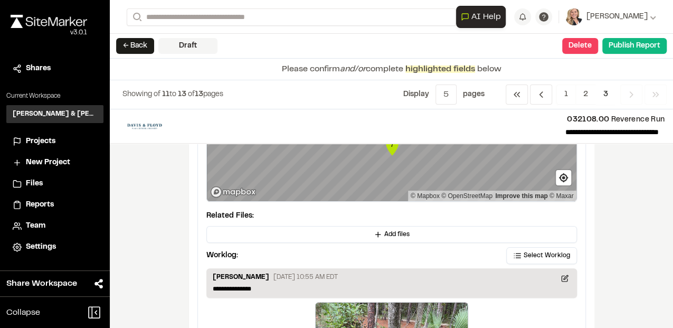
scroll to position [0, 0]
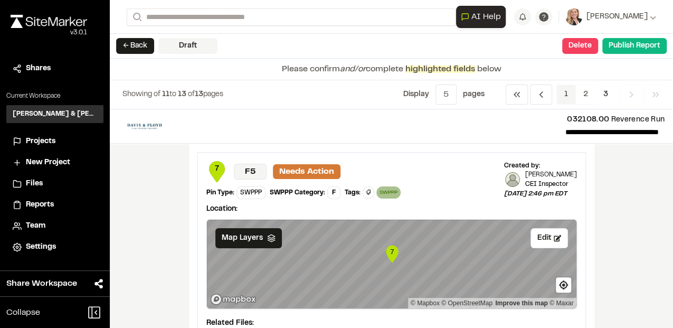
click at [567, 95] on span "1" at bounding box center [567, 95] width 20 height 20
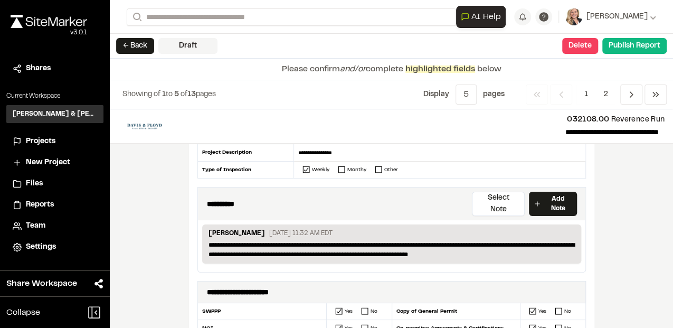
scroll to position [176, 0]
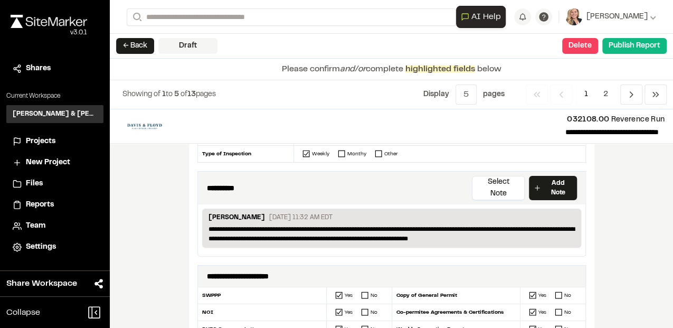
click at [453, 225] on p "**********" at bounding box center [392, 233] width 367 height 19
drag, startPoint x: 453, startPoint y: 224, endPoint x: 464, endPoint y: 219, distance: 12.1
click at [453, 224] on p "**********" at bounding box center [392, 233] width 367 height 19
click at [455, 224] on p "**********" at bounding box center [392, 233] width 367 height 19
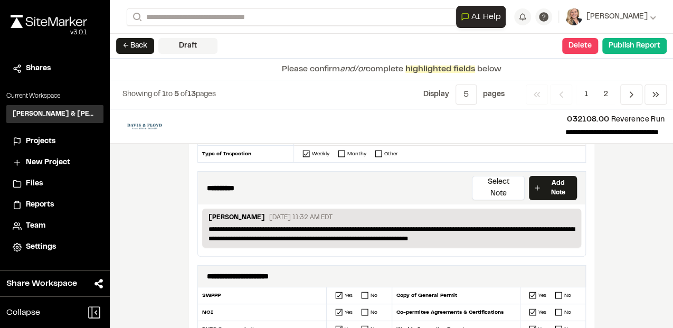
click at [454, 224] on p "**********" at bounding box center [392, 233] width 367 height 19
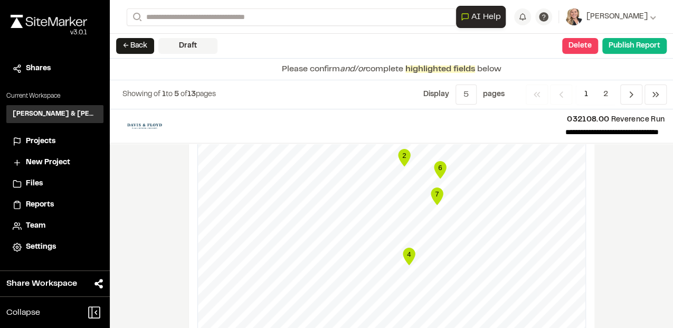
scroll to position [1303, 0]
click at [639, 48] on button "Publish Report" at bounding box center [635, 46] width 64 height 16
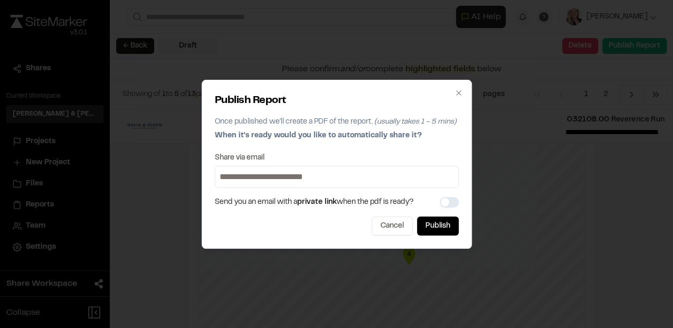
click at [337, 175] on input at bounding box center [337, 176] width 239 height 17
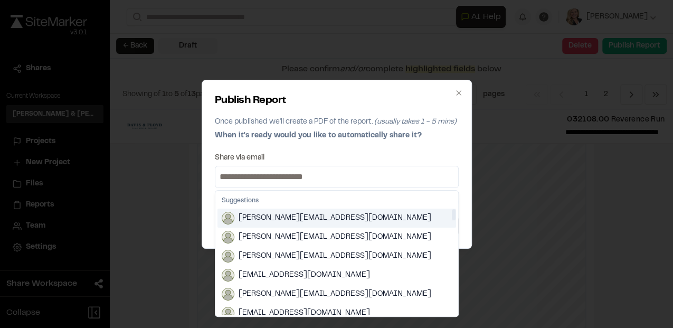
click at [326, 181] on input at bounding box center [337, 176] width 239 height 17
click at [327, 177] on input at bounding box center [337, 176] width 239 height 17
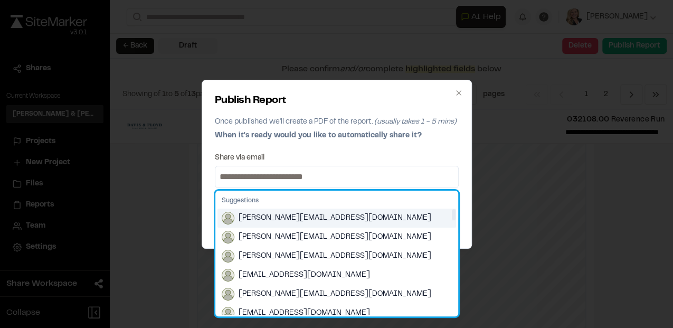
click at [297, 195] on div "Suggestions" at bounding box center [337, 201] width 239 height 16
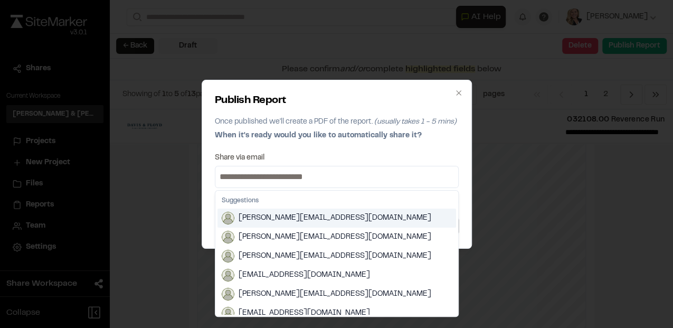
click at [302, 174] on input at bounding box center [337, 176] width 239 height 17
type input "**********"
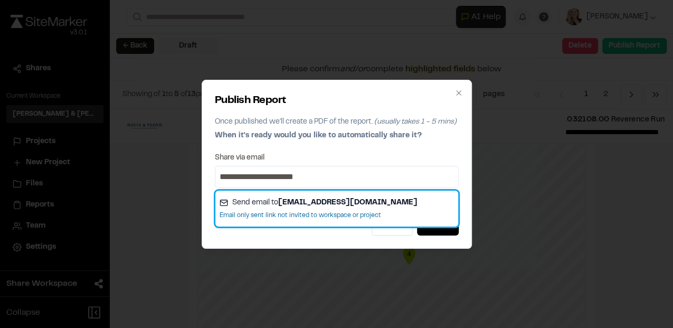
click at [352, 200] on strong "[EMAIL_ADDRESS][DOMAIN_NAME]" at bounding box center [347, 203] width 139 height 6
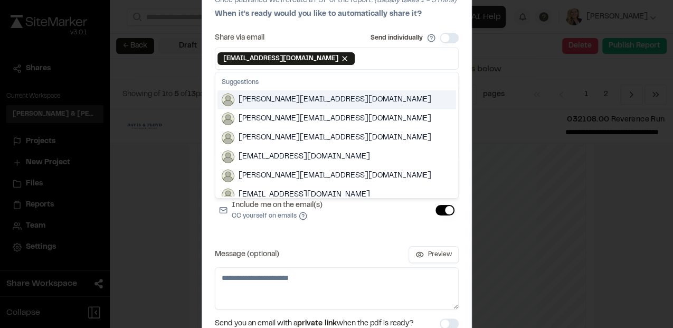
click at [333, 244] on div "Share via email Send individually [EMAIL_ADDRESS][DOMAIN_NAME] Remove [EMAIL_AD…" at bounding box center [337, 171] width 244 height 277
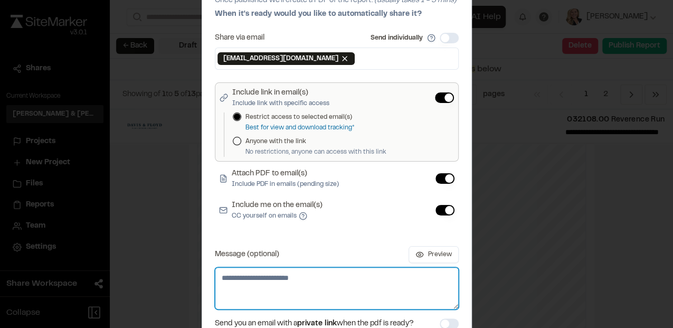
click at [302, 287] on textarea "Message (optional)" at bounding box center [337, 288] width 244 height 42
click at [450, 300] on textarea "**********" at bounding box center [337, 288] width 245 height 42
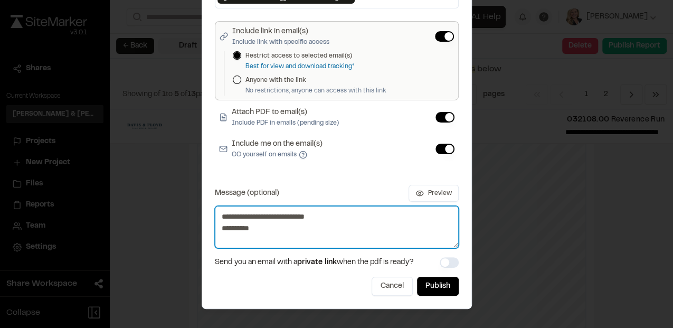
scroll to position [62, 0]
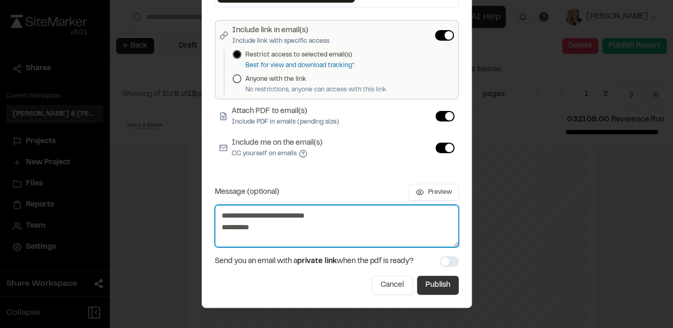
type textarea "**********"
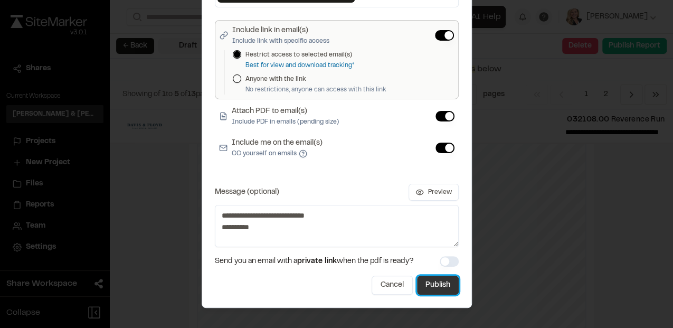
click at [446, 285] on button "Publish" at bounding box center [438, 285] width 42 height 19
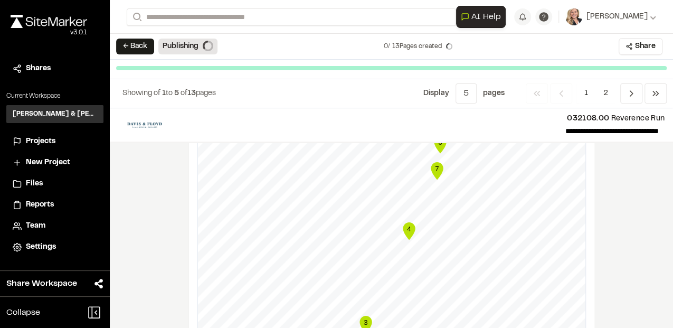
click at [640, 181] on div "**********" at bounding box center [392, 218] width 564 height 220
click at [137, 209] on div "**********" at bounding box center [392, 218] width 564 height 220
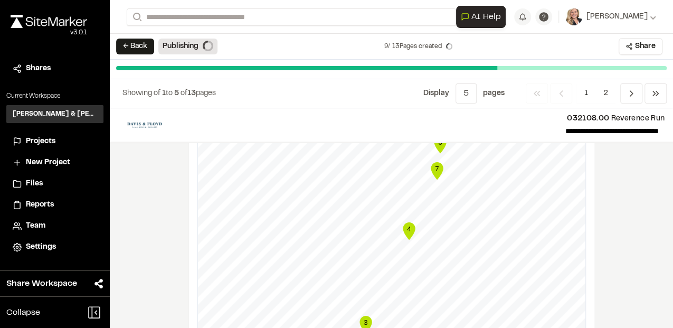
drag, startPoint x: 656, startPoint y: 207, endPoint x: 623, endPoint y: 198, distance: 34.5
click at [656, 206] on div "**********" at bounding box center [392, 218] width 564 height 220
click at [139, 49] on button "← Back" at bounding box center [135, 47] width 38 height 16
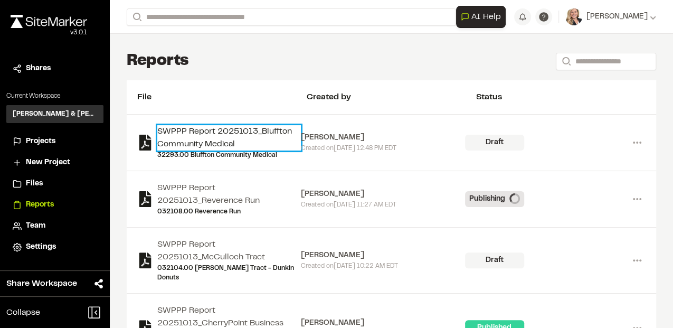
click at [201, 147] on link "SWPPP Report 20251013_Bluffton Community Medical" at bounding box center [229, 137] width 144 height 25
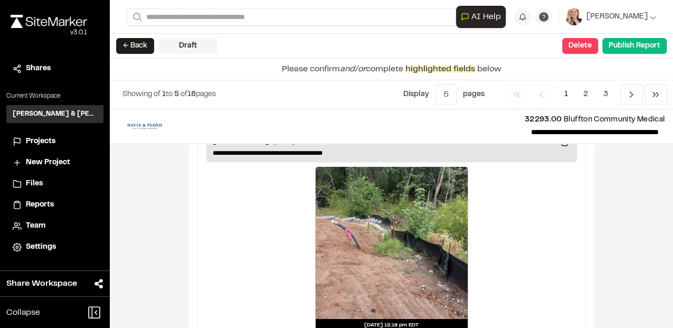
scroll to position [1973, 0]
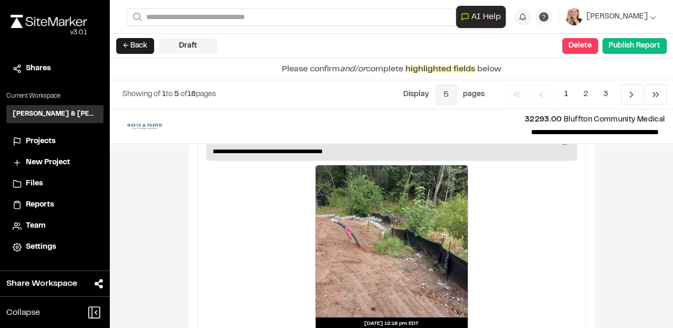
click at [455, 93] on span "5" at bounding box center [446, 95] width 21 height 20
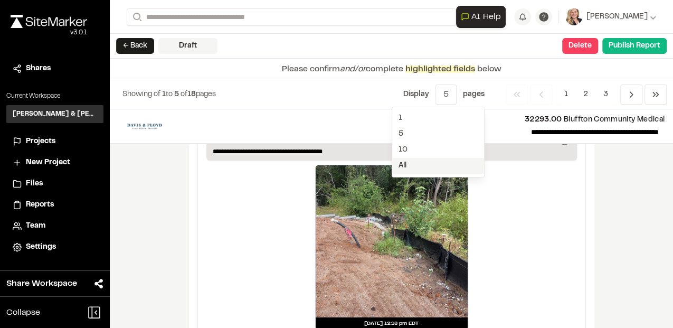
click at [407, 158] on span "All" at bounding box center [438, 166] width 92 height 16
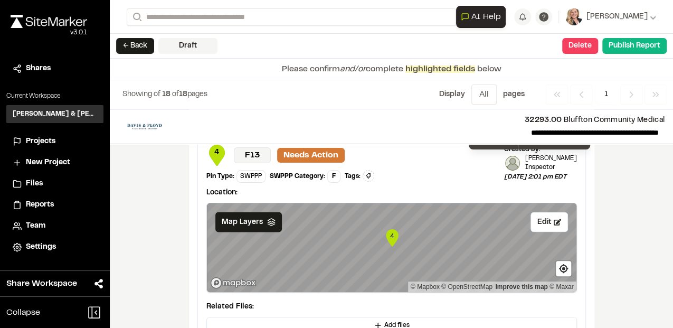
scroll to position [3134, 0]
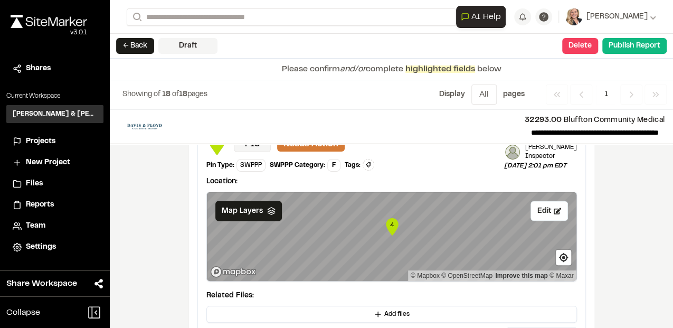
click at [632, 239] on div "**********" at bounding box center [392, 218] width 564 height 219
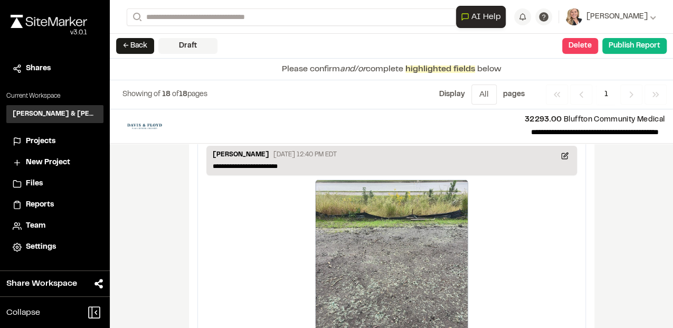
scroll to position [7929, 0]
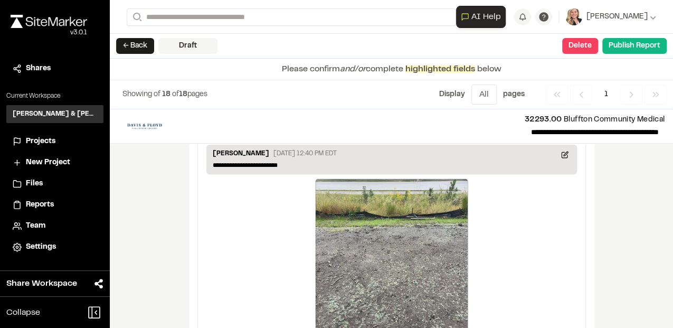
click at [631, 96] on polyline "Navigation" at bounding box center [632, 94] width 3 height 5
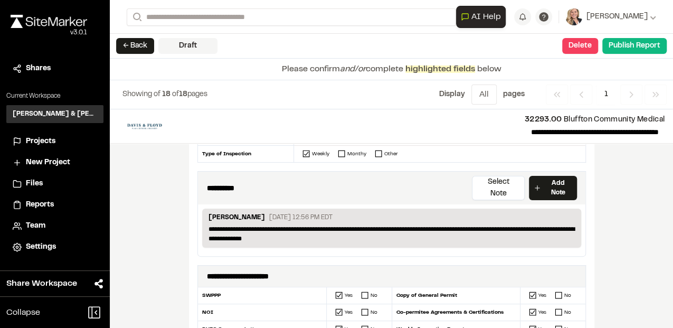
scroll to position [0, 0]
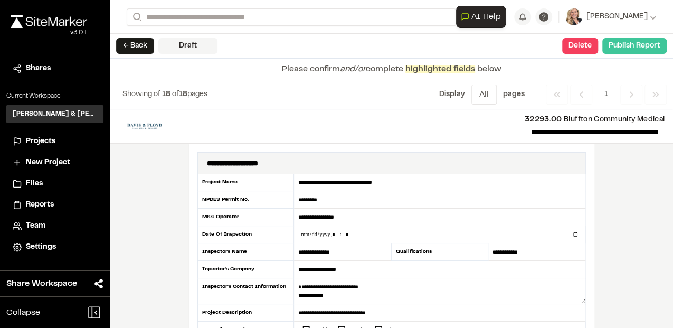
click at [635, 51] on button "Publish Report" at bounding box center [635, 46] width 64 height 16
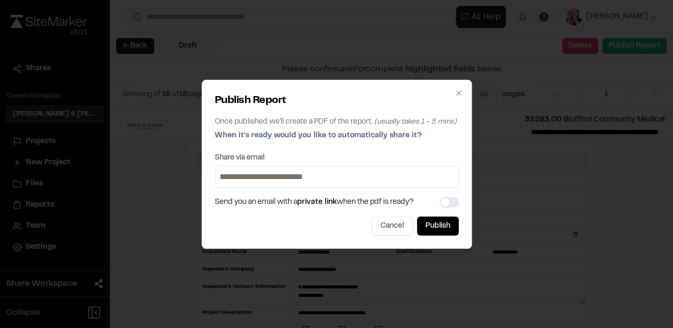
click at [318, 175] on input at bounding box center [337, 176] width 239 height 17
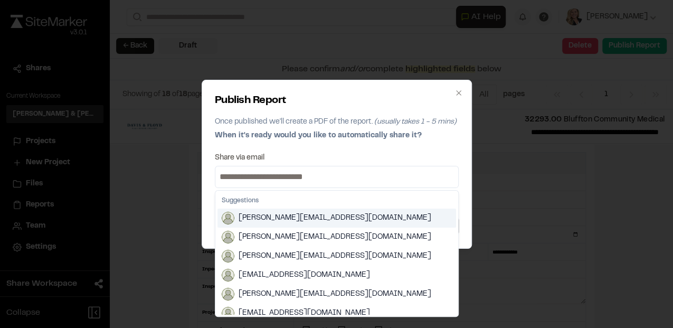
click at [262, 175] on input at bounding box center [337, 176] width 239 height 17
click at [264, 177] on input at bounding box center [337, 176] width 239 height 17
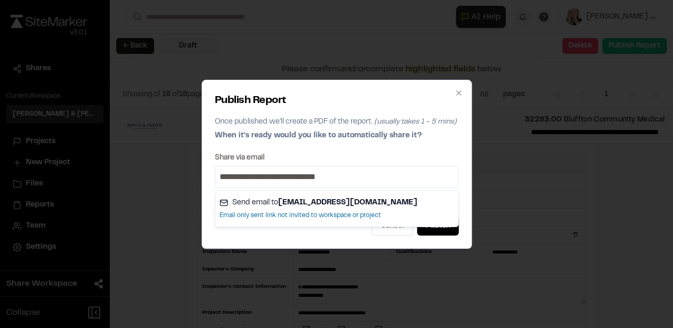
click at [221, 177] on input "**********" at bounding box center [337, 176] width 239 height 17
type input "*"
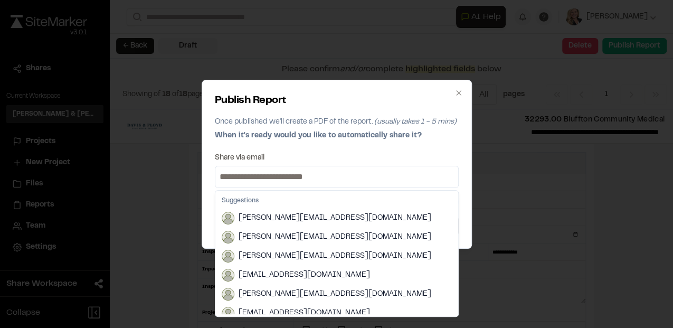
click at [240, 175] on input at bounding box center [337, 176] width 239 height 17
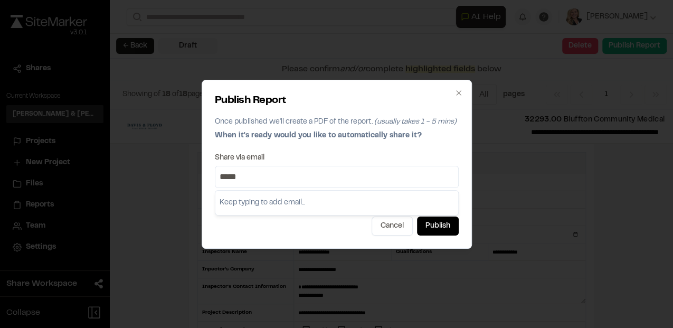
type input "******"
drag, startPoint x: 258, startPoint y: 177, endPoint x: 246, endPoint y: 177, distance: 12.2
click at [246, 177] on input "******" at bounding box center [337, 176] width 239 height 17
drag, startPoint x: 216, startPoint y: 176, endPoint x: 207, endPoint y: 175, distance: 9.0
click at [207, 175] on div "Publish Report Once published we'll create a PDF of the report. (usually takes …" at bounding box center [337, 164] width 270 height 169
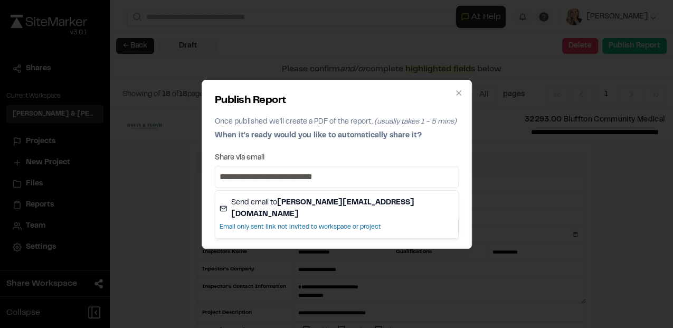
type input "**********"
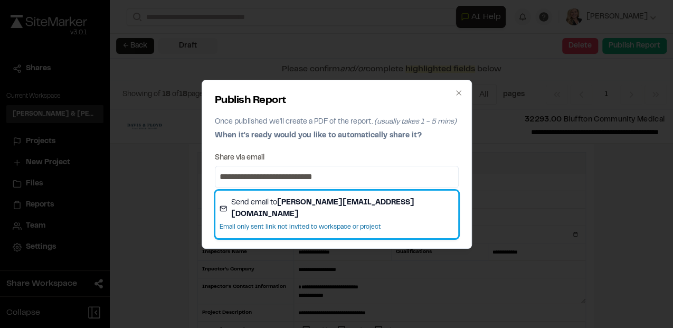
click at [357, 200] on strong "[PERSON_NAME][EMAIL_ADDRESS][DOMAIN_NAME]" at bounding box center [322, 209] width 183 height 18
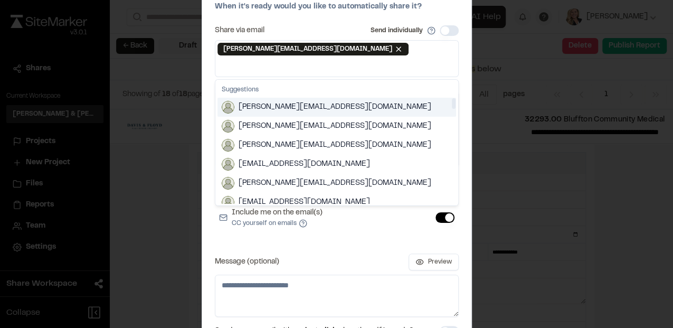
click at [366, 59] on input at bounding box center [337, 66] width 239 height 17
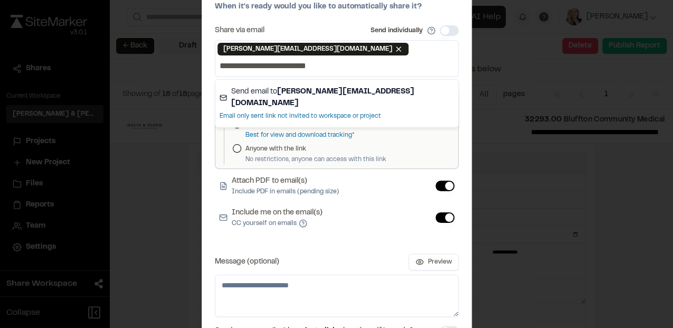
type input "**********"
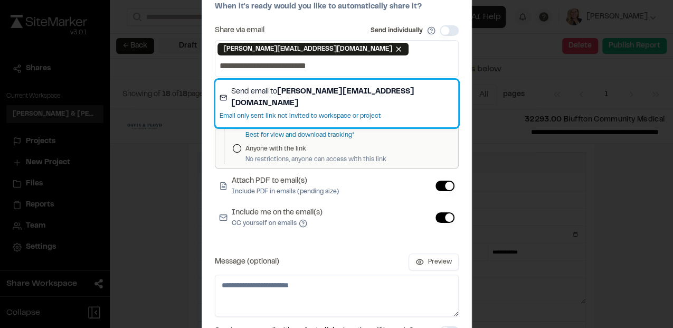
click at [371, 89] on strong "[PERSON_NAME][EMAIL_ADDRESS][DOMAIN_NAME]" at bounding box center [322, 98] width 183 height 18
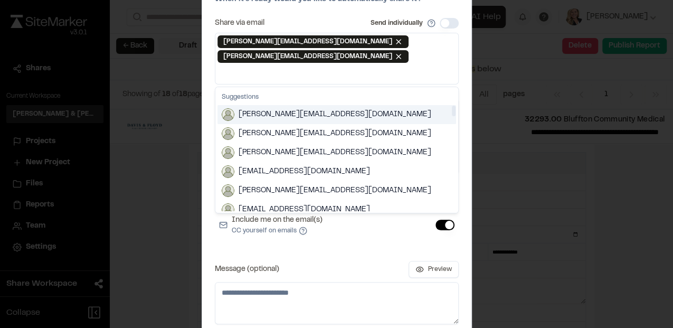
click at [400, 65] on input at bounding box center [337, 73] width 239 height 17
click at [527, 205] on div "Publish Report Once published we'll create a PDF of the report. (usually takes …" at bounding box center [336, 164] width 673 height 328
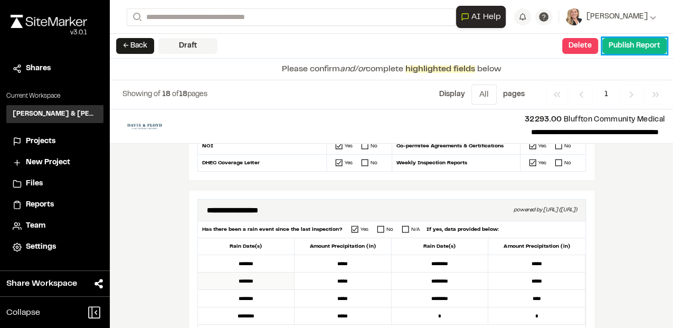
scroll to position [352, 0]
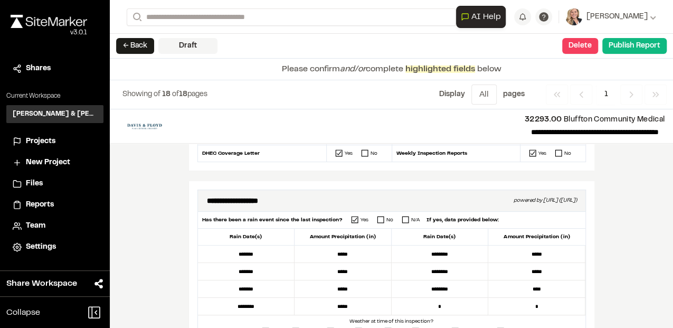
click at [185, 256] on div "**********" at bounding box center [392, 218] width 564 height 219
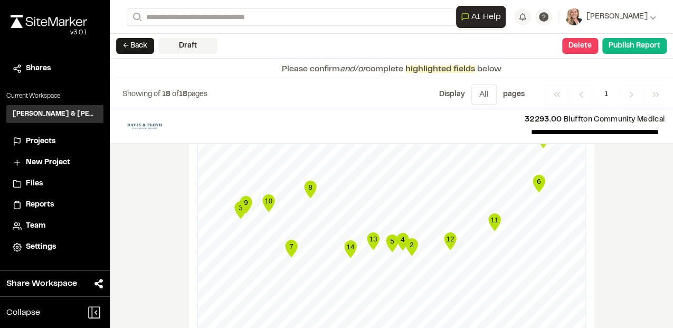
scroll to position [1408, 0]
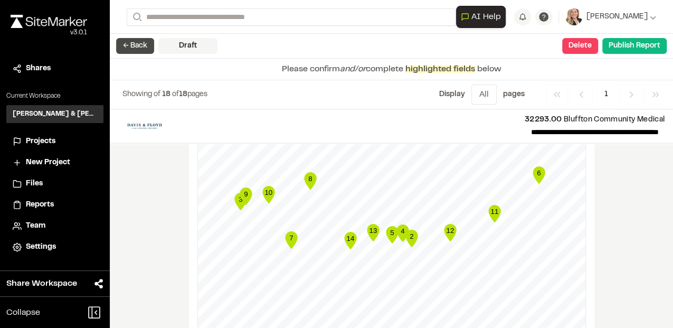
click at [125, 45] on button "← Back" at bounding box center [135, 46] width 38 height 16
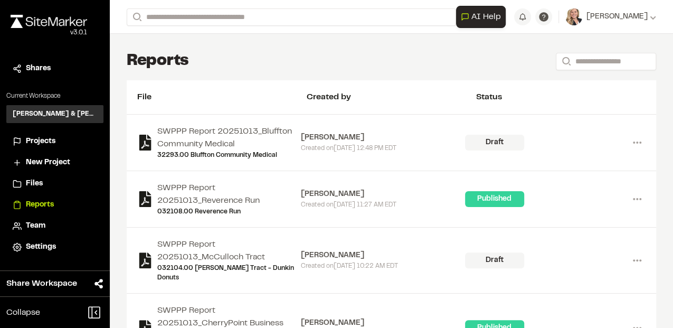
click at [348, 54] on div "Reports Search" at bounding box center [392, 61] width 530 height 21
